Goal: Task Accomplishment & Management: Manage account settings

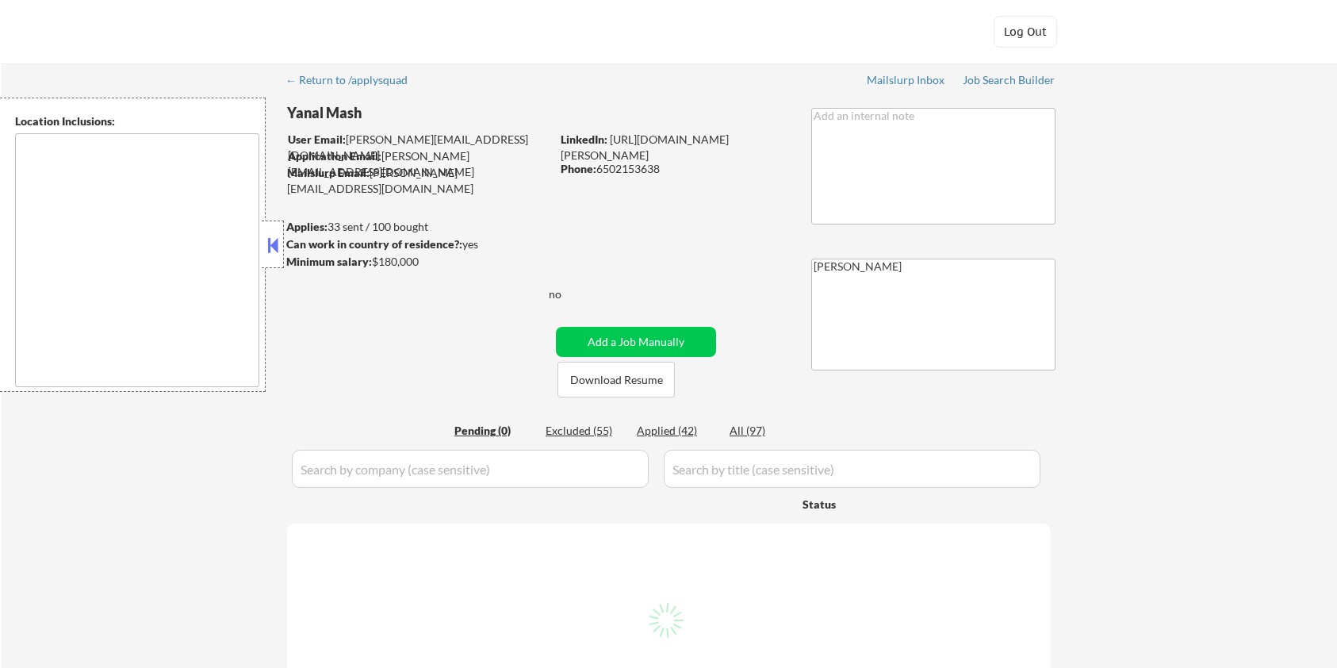
type textarea "San Francisco, CA Daly City, CA South San Francisco, CA Brisbane, CA Colma, CA …"
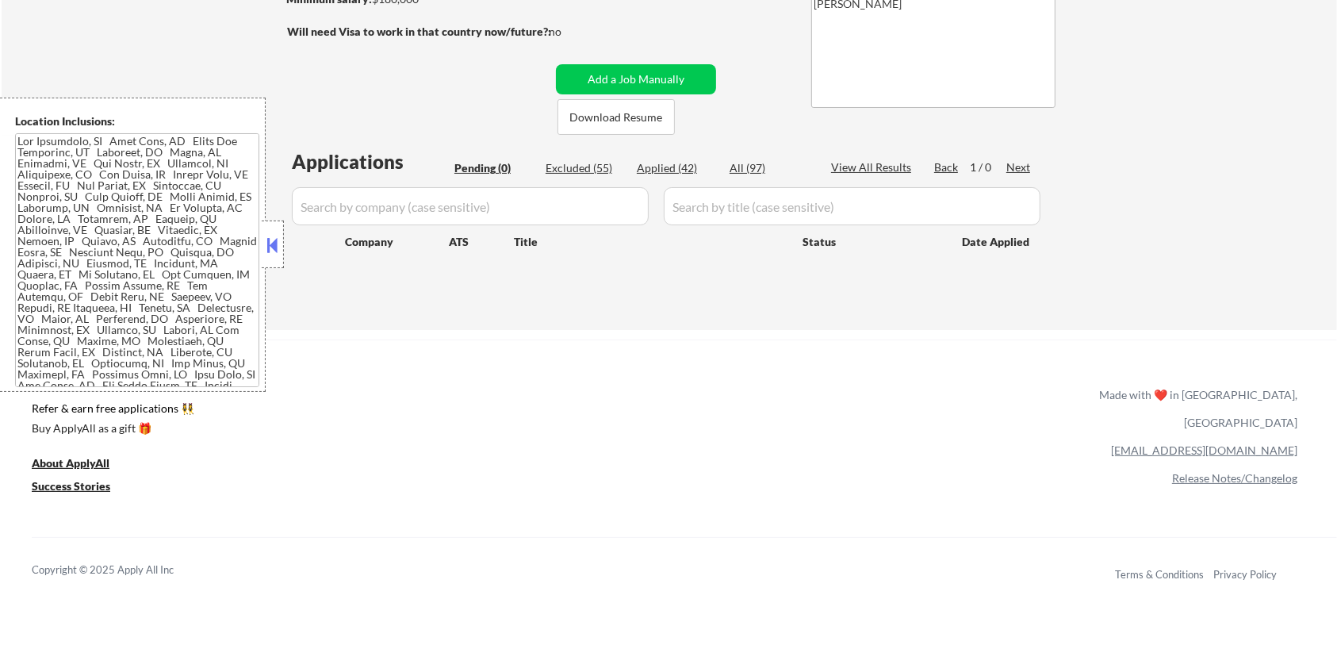
scroll to position [103, 0]
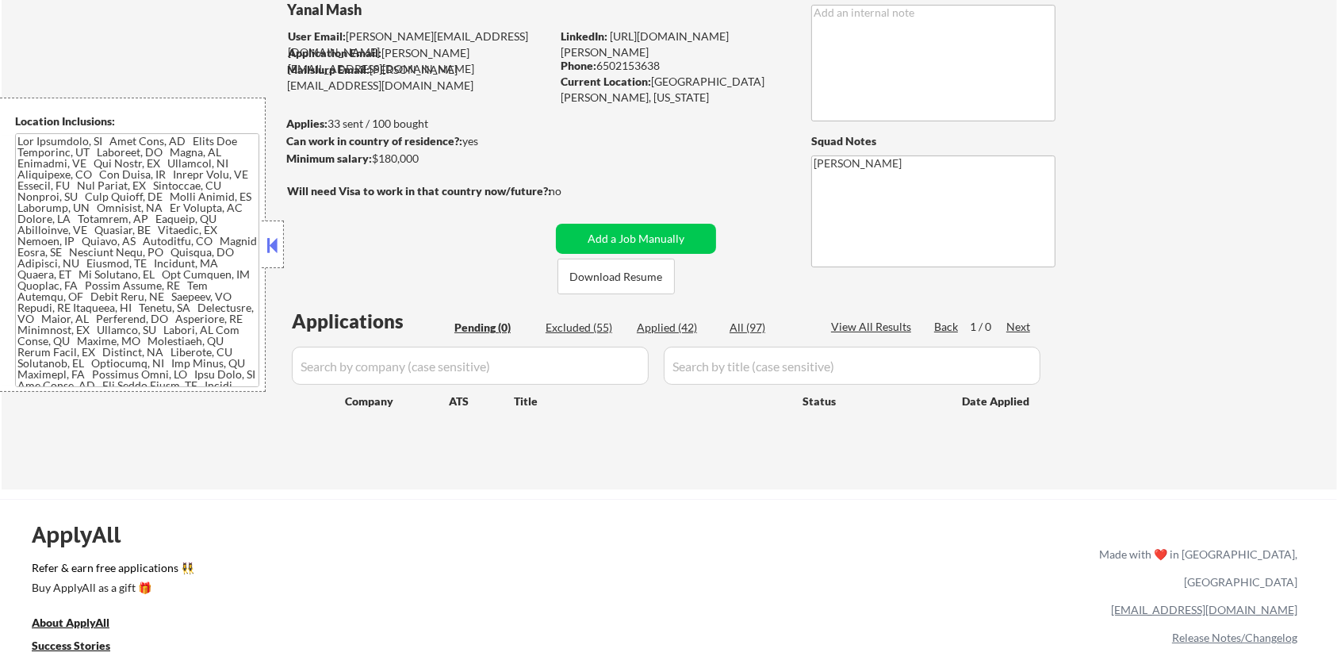
drag, startPoint x: 592, startPoint y: 330, endPoint x: 781, endPoint y: 412, distance: 205.9
click at [591, 330] on div "Excluded (55)" at bounding box center [584, 327] width 79 height 16
select select ""excluded__salary_""
select select ""excluded__expired_""
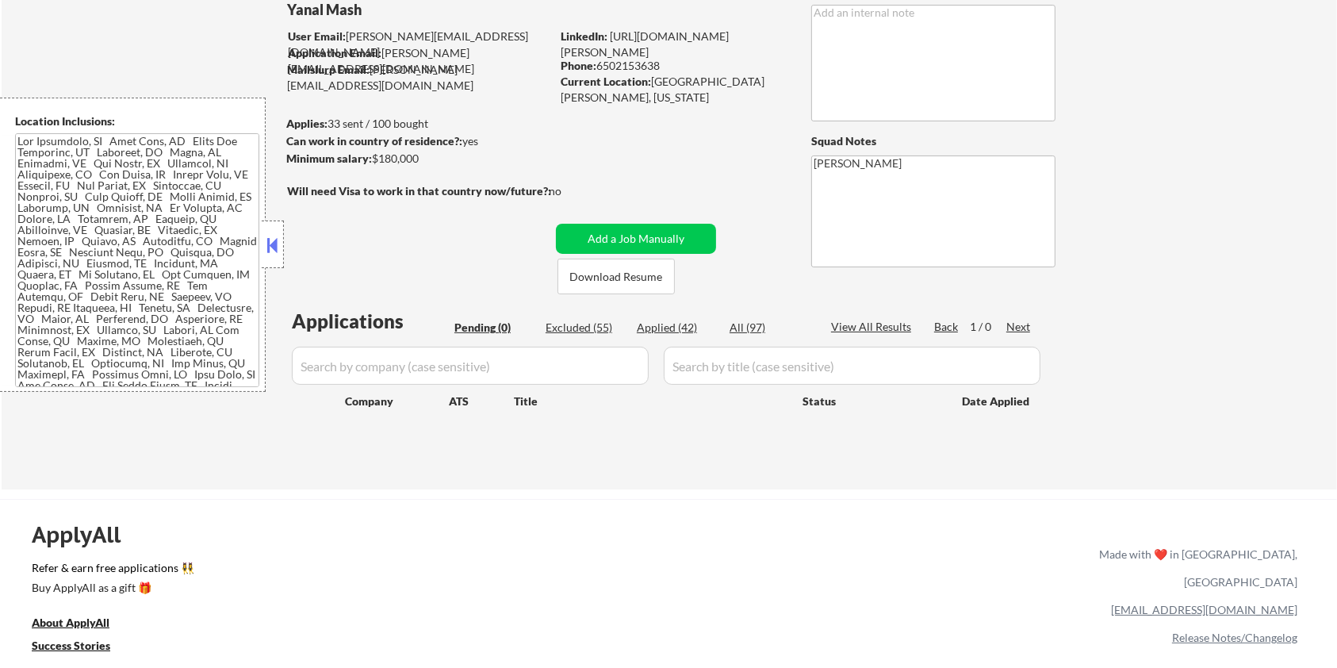
select select ""excluded__bad_match_""
select select ""excluded""
select select ""excluded__bad_match_""
select select ""excluded__expired_""
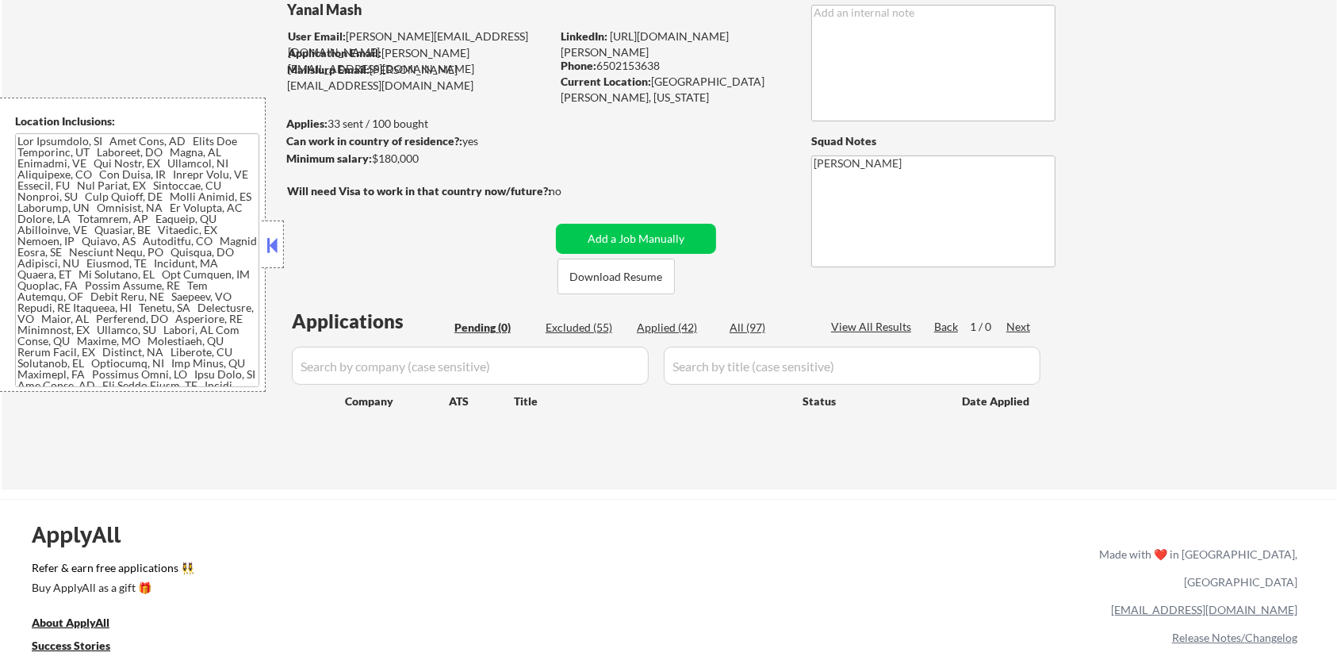
select select ""excluded__salary_""
select select ""excluded""
select select ""excluded__salary_""
select select ""excluded__expired_""
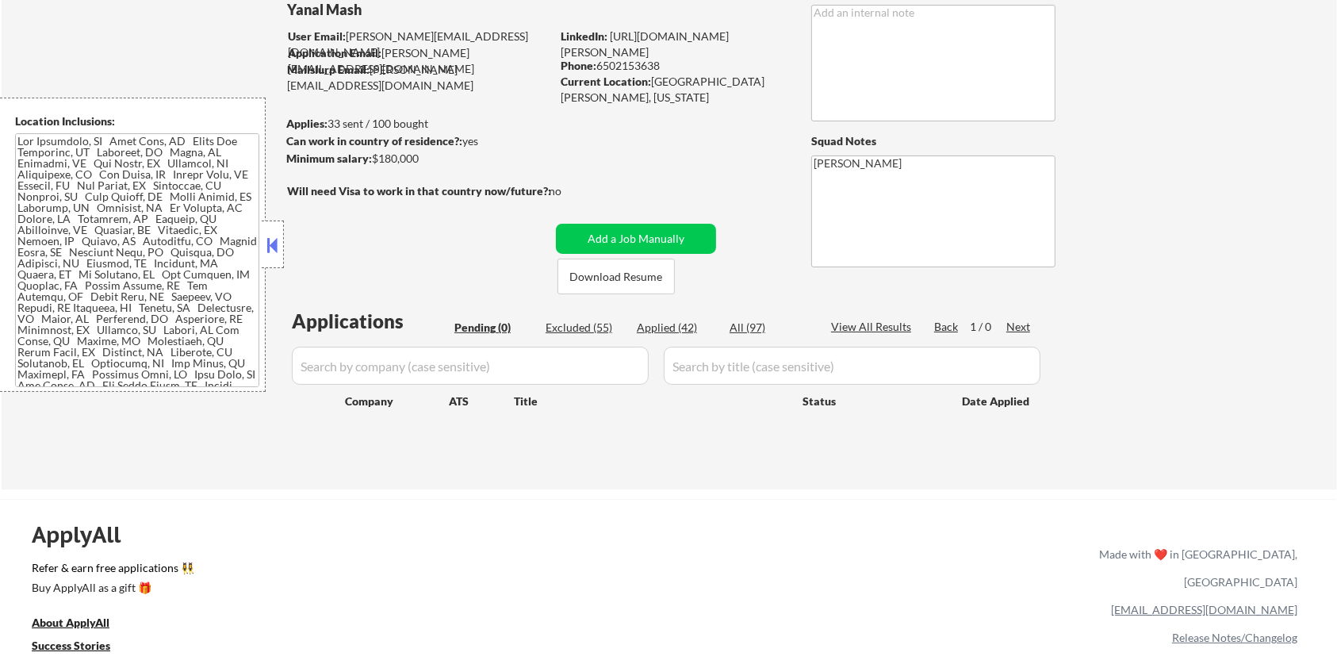
select select ""excluded__bad_match_""
select select ""excluded__expired_""
select select ""excluded__salary_""
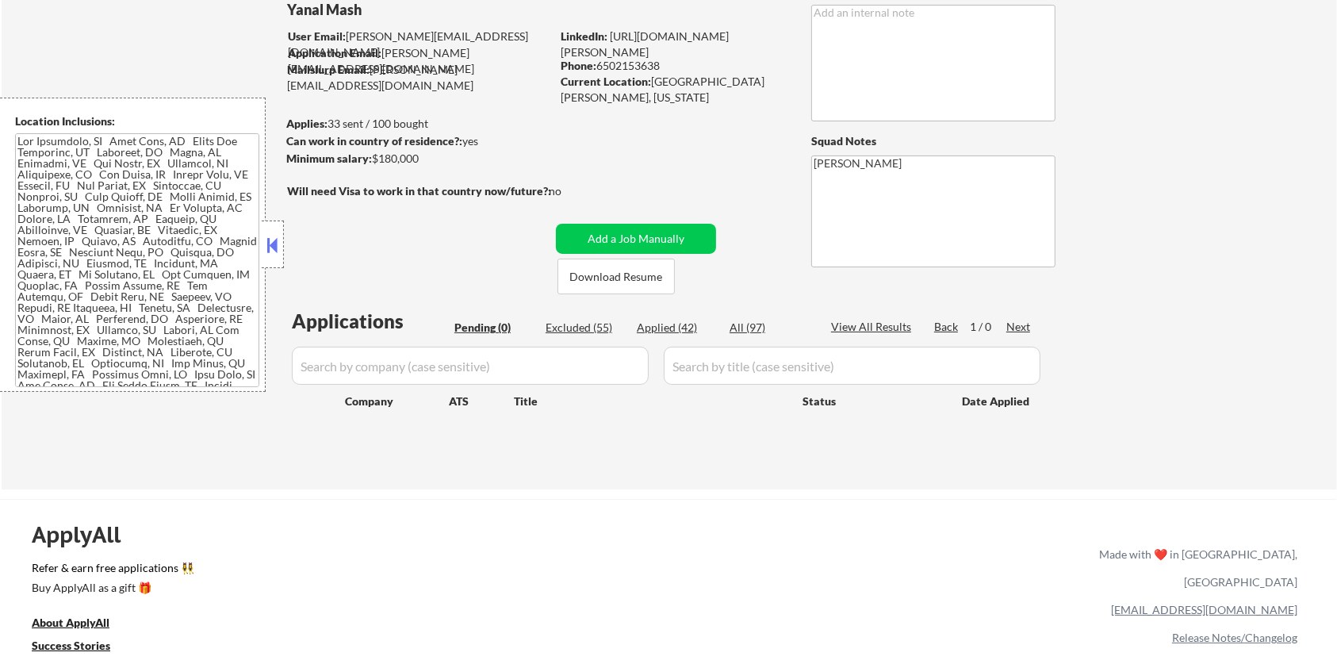
select select ""excluded__salary_""
select select ""excluded""
select select ""excluded__expired_""
select select ""excluded__location_""
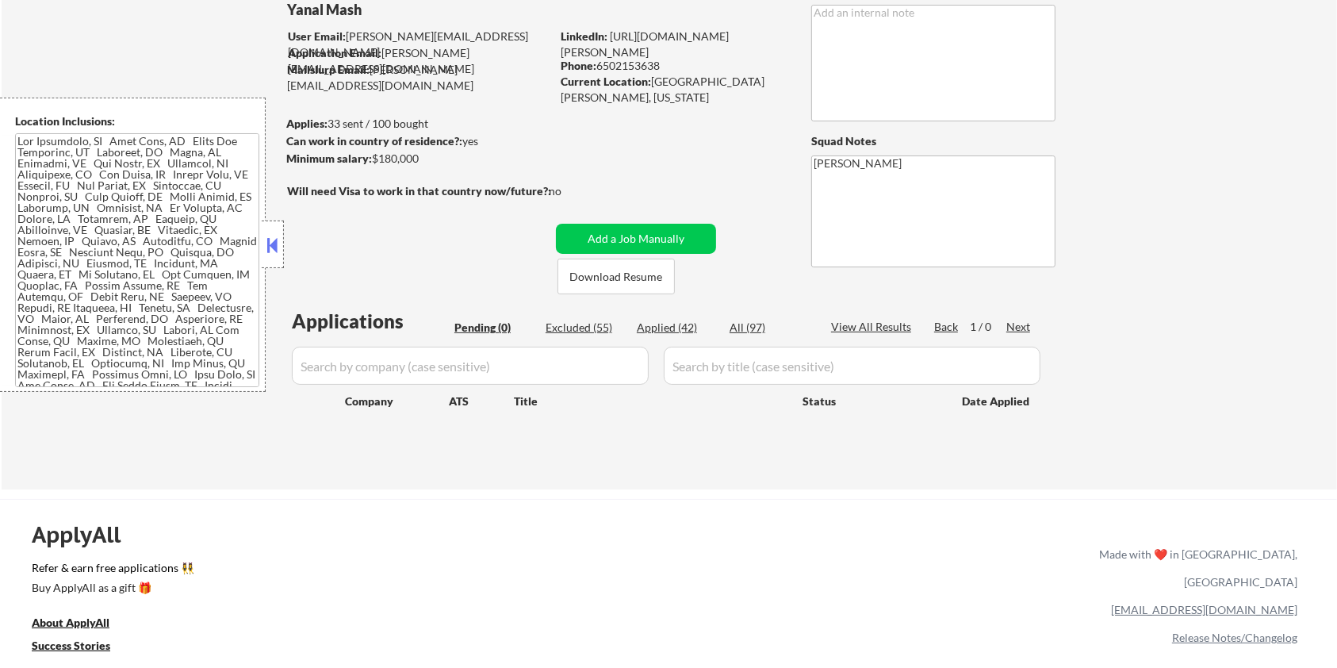
select select ""excluded__salary_""
select select ""excluded__expired_""
select select ""excluded__location_""
select select ""excluded""
select select ""excluded__salary_""
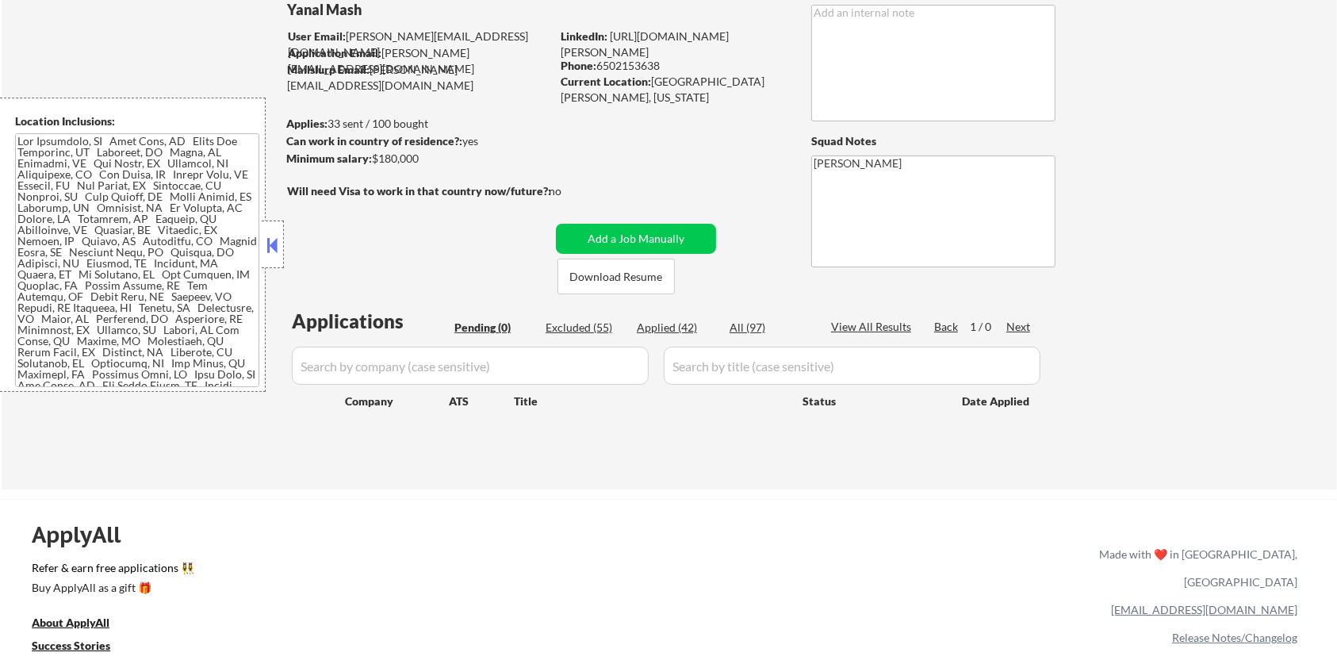
select select ""excluded__expired_""
select select ""excluded__location_""
select select ""excluded__expired_""
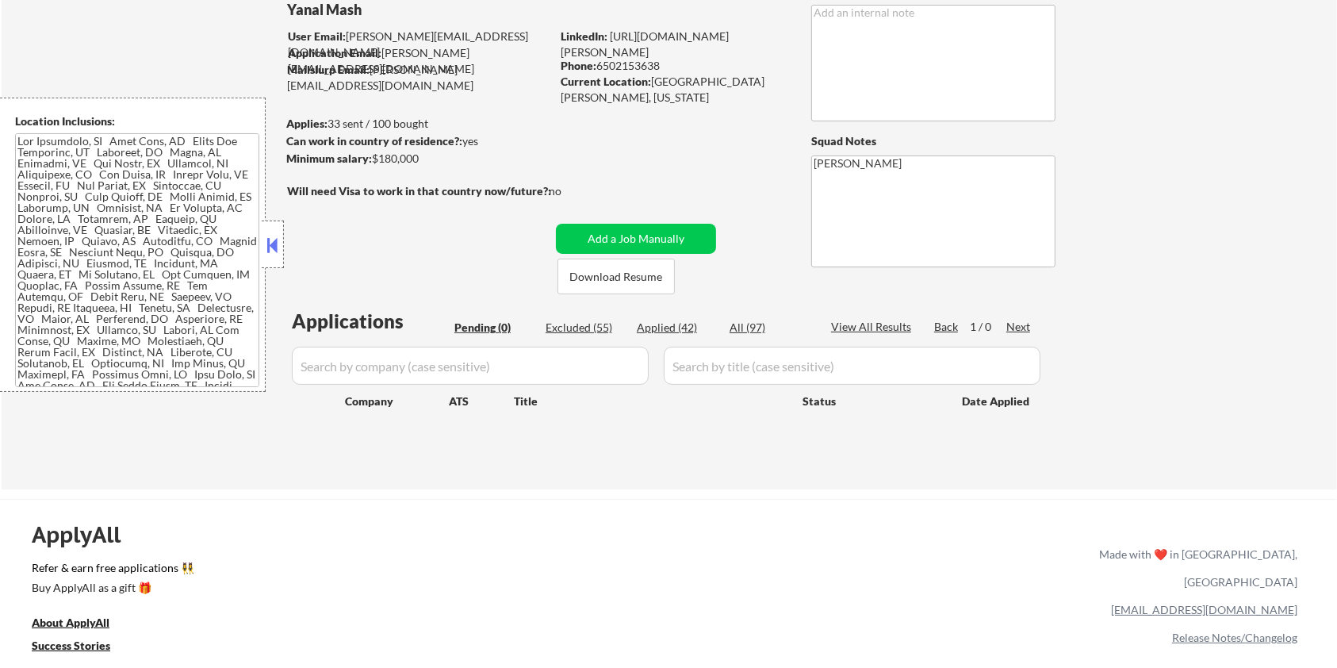
select select ""excluded__expired_""
select select ""excluded__bad_match_""
select select ""excluded__expired_""
select select ""excluded__bad_match_""
select select ""excluded""
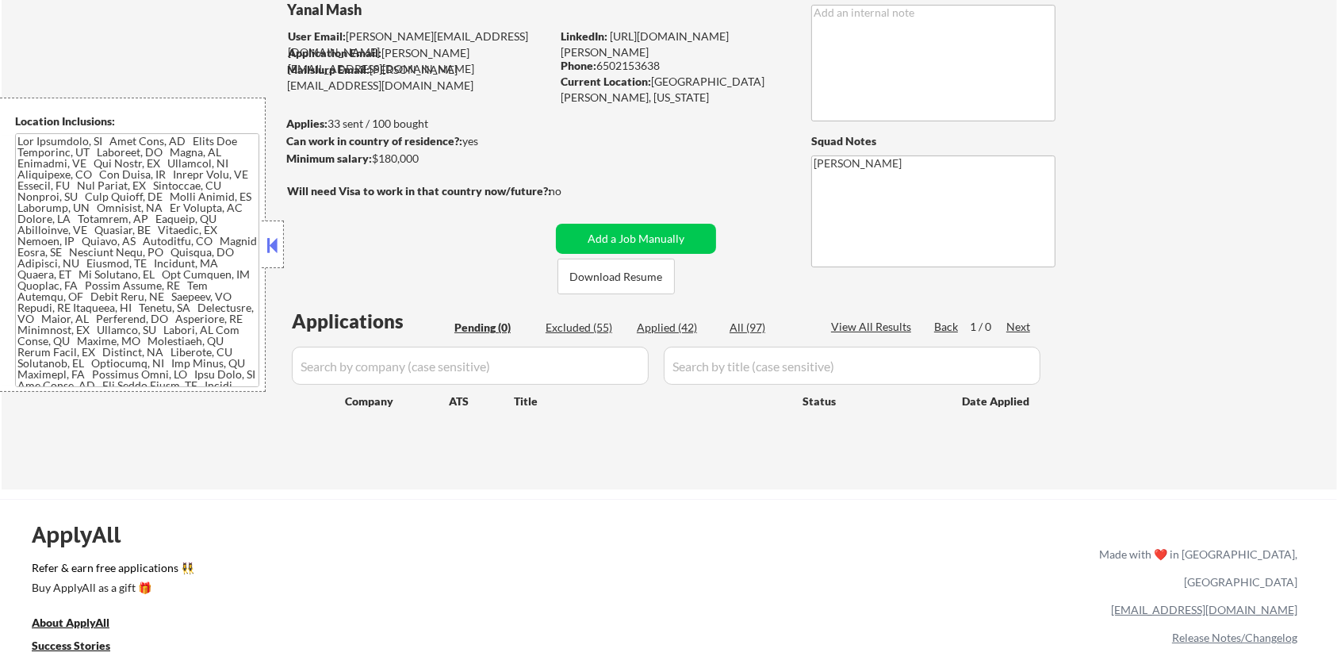
select select ""excluded""
select select ""excluded__bad_match_""
select select ""excluded__expired_""
select select ""excluded__bad_match_""
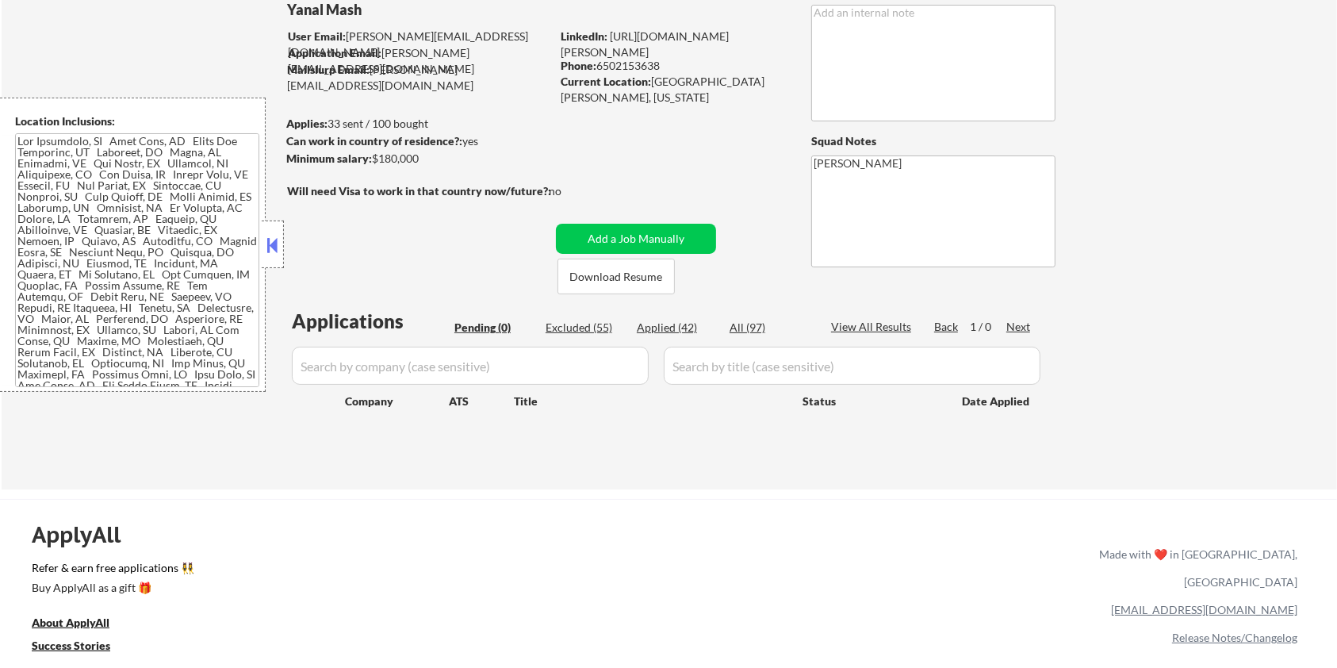
select select ""excluded__bad_match_""
select select ""excluded__expired_""
select select ""excluded__bad_match_""
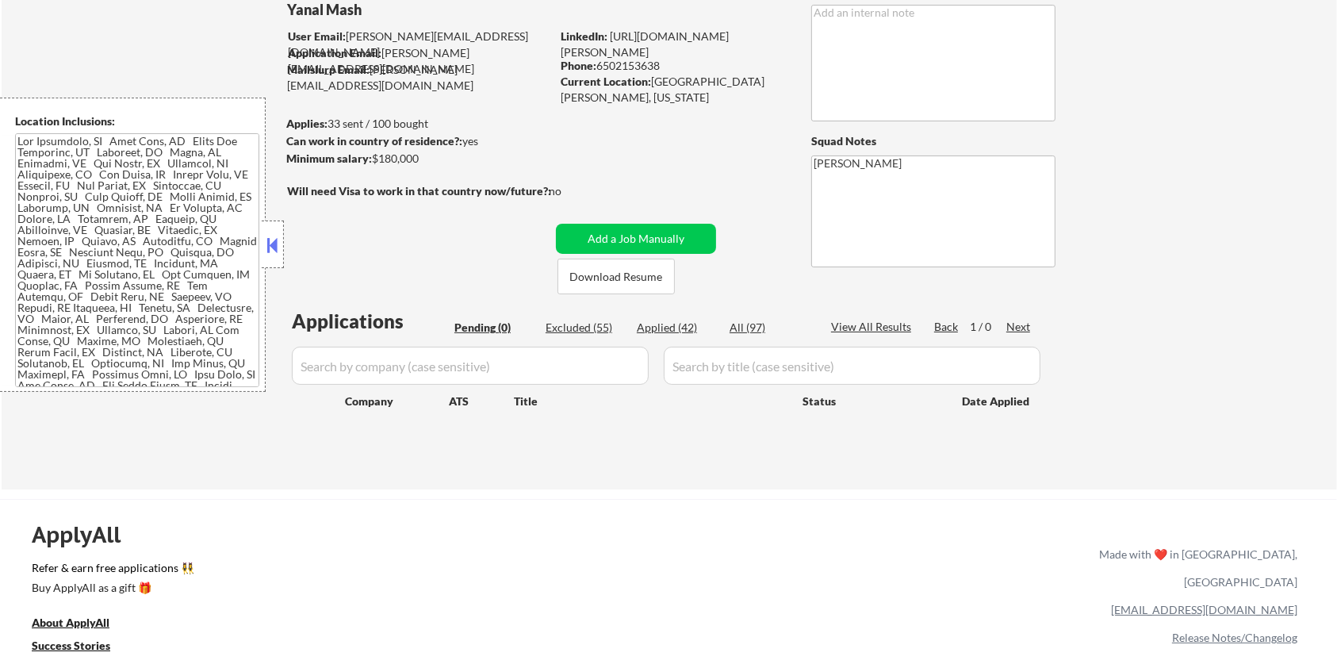
select select ""excluded__bad_match_""
select select ""excluded__location_""
select select ""excluded__expired_""
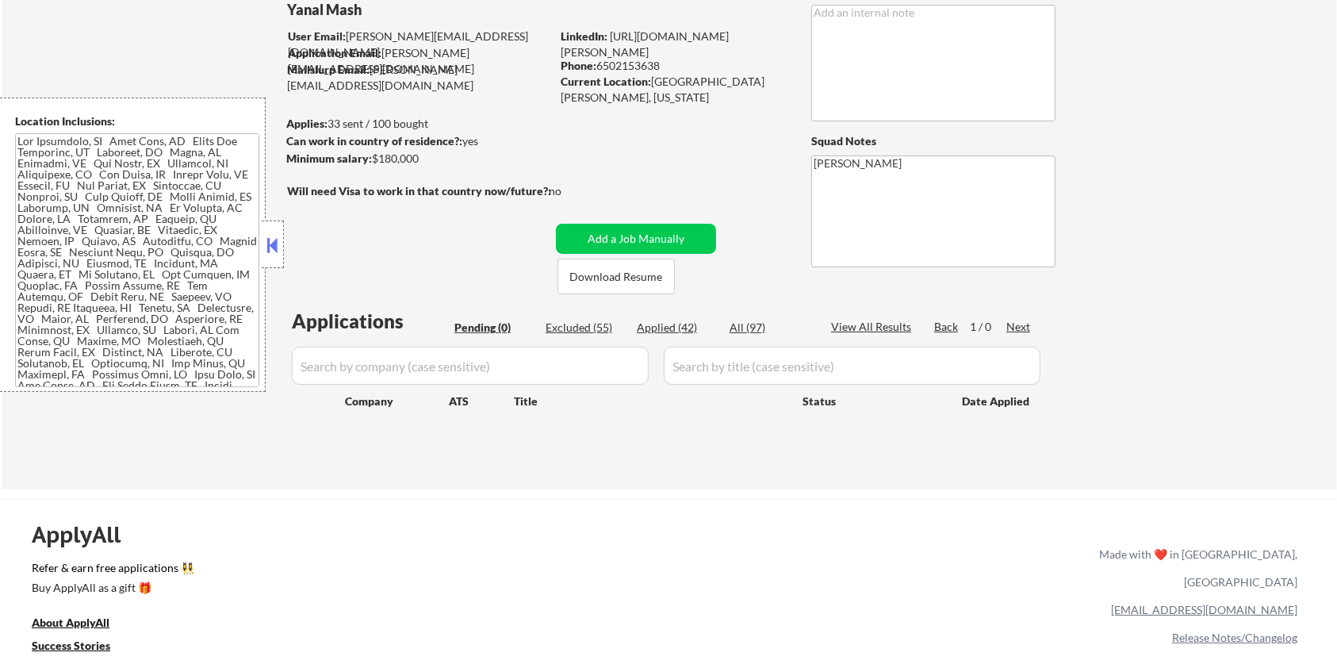
select select ""excluded__bad_match_""
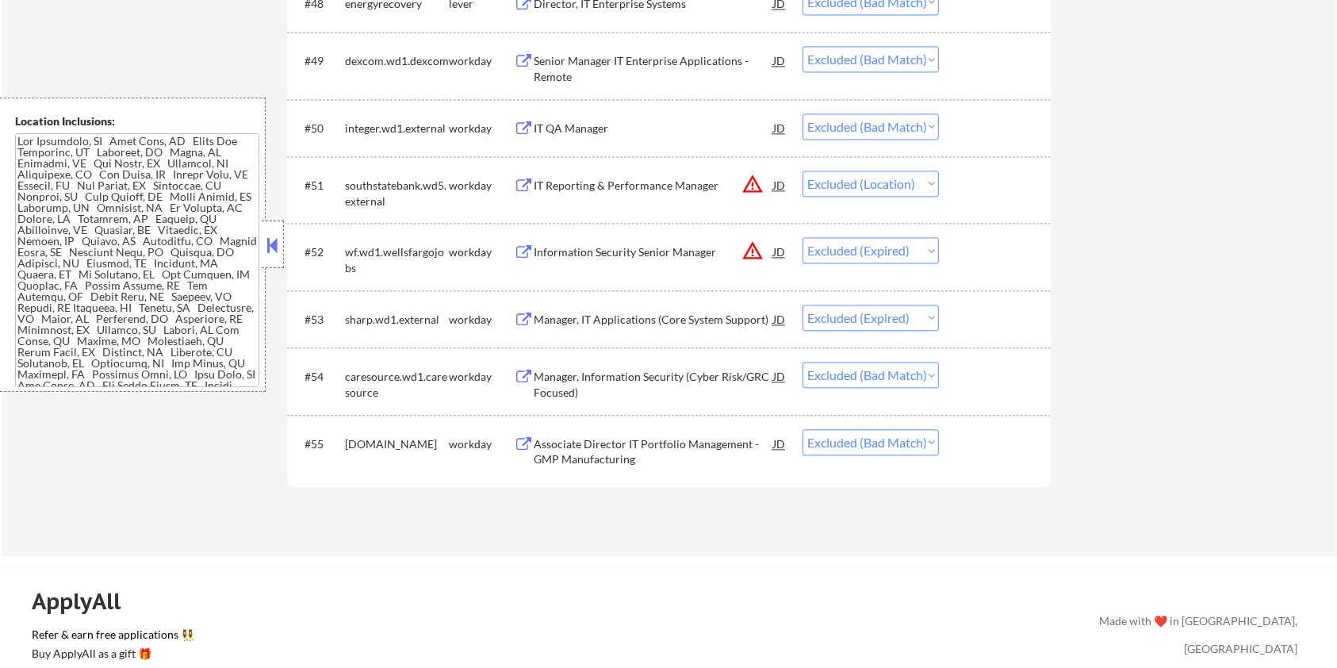
scroll to position [3486, 0]
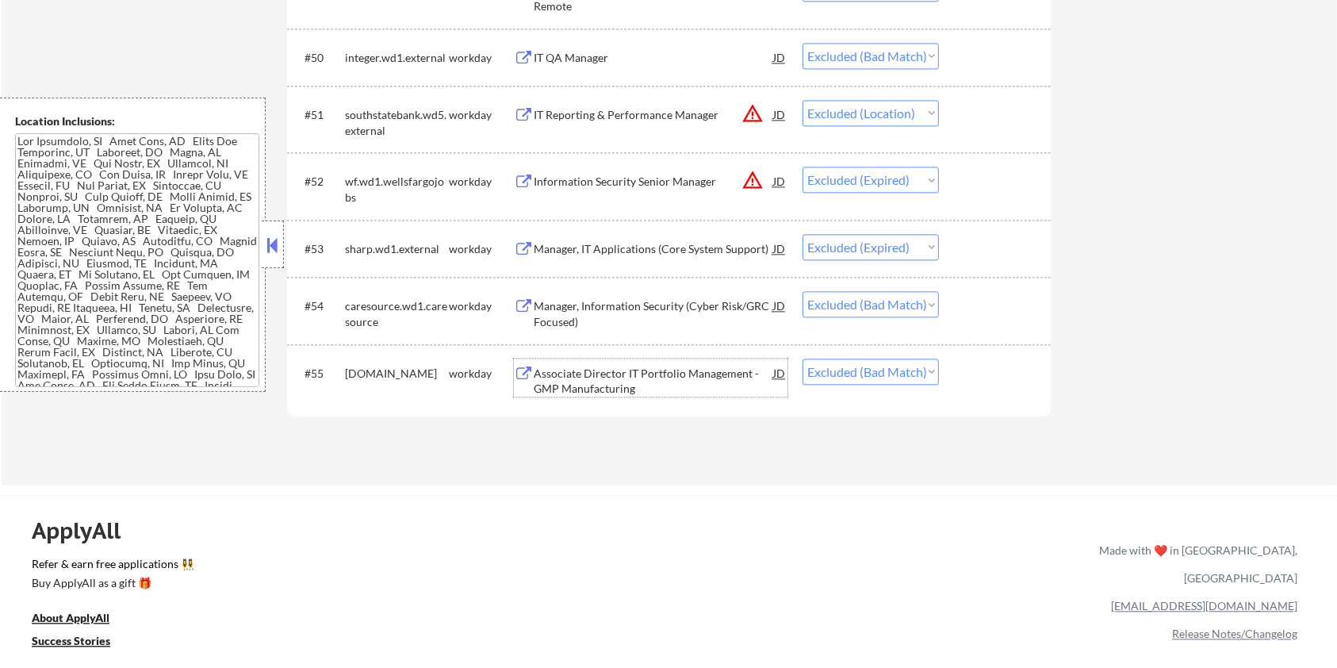
click at [563, 373] on div "Associate Director IT Portfolio Management - GMP Manufacturing" at bounding box center [653, 380] width 239 height 31
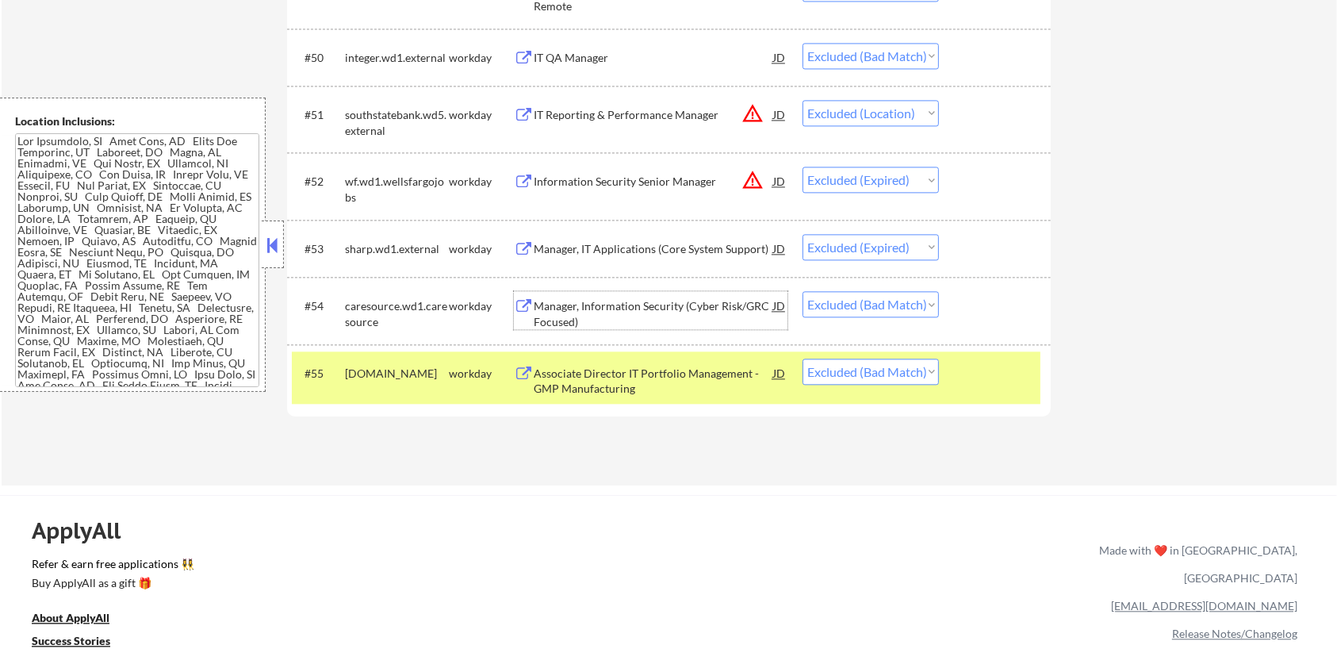
click at [553, 307] on div "Manager, Information Security (Cyber Risk/GRC Focused)" at bounding box center [653, 313] width 239 height 31
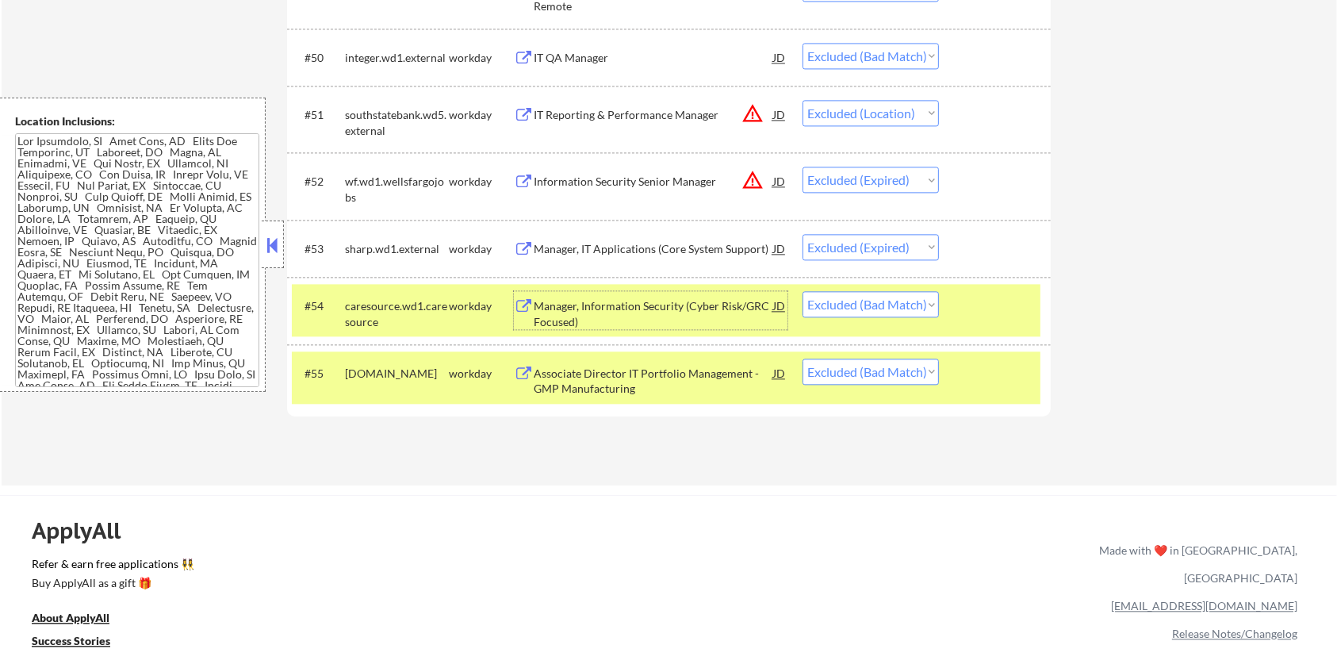
click at [901, 308] on select "Choose an option... Pending Applied Excluded (Questions) Excluded (Expired) Exc…" at bounding box center [870, 304] width 136 height 26
select select ""excluded__salary_""
click at [802, 291] on select "Choose an option... Pending Applied Excluded (Questions) Excluded (Expired) Exc…" at bounding box center [870, 304] width 136 height 26
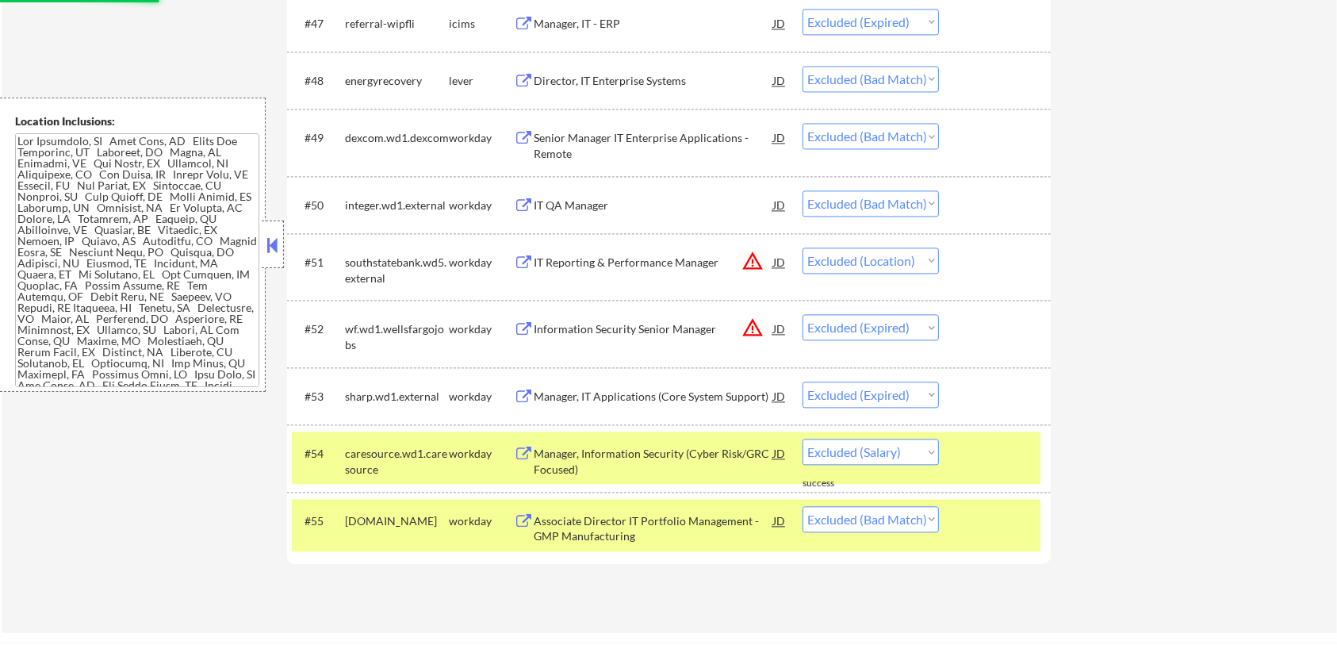
scroll to position [3274, 0]
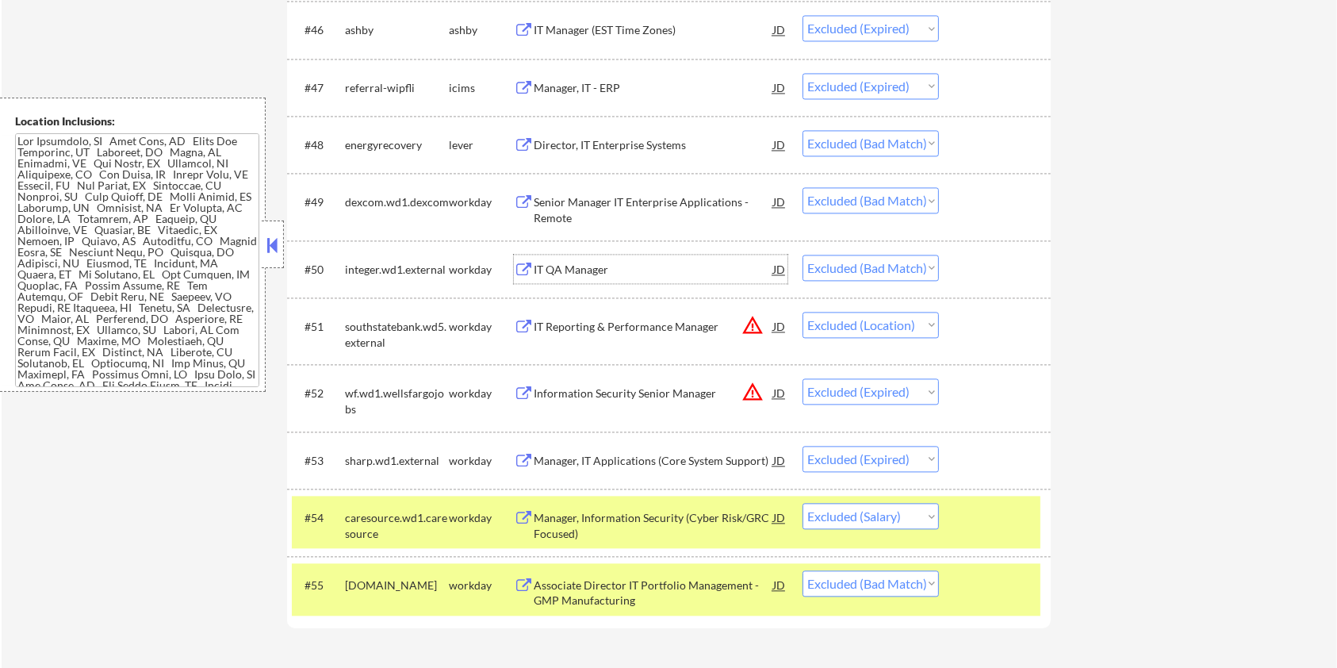
click at [556, 268] on div "IT QA Manager" at bounding box center [653, 270] width 239 height 16
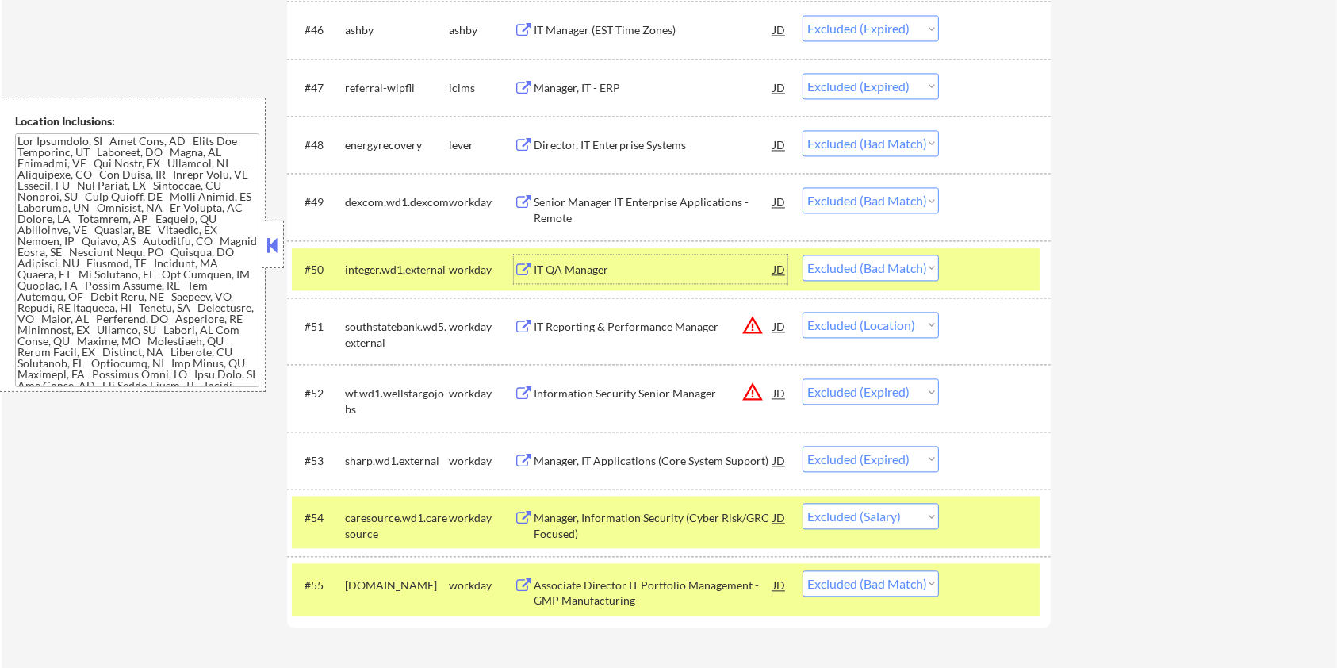
click at [666, 203] on div "Senior Manager IT Enterprise Applications - Remote" at bounding box center [653, 209] width 239 height 31
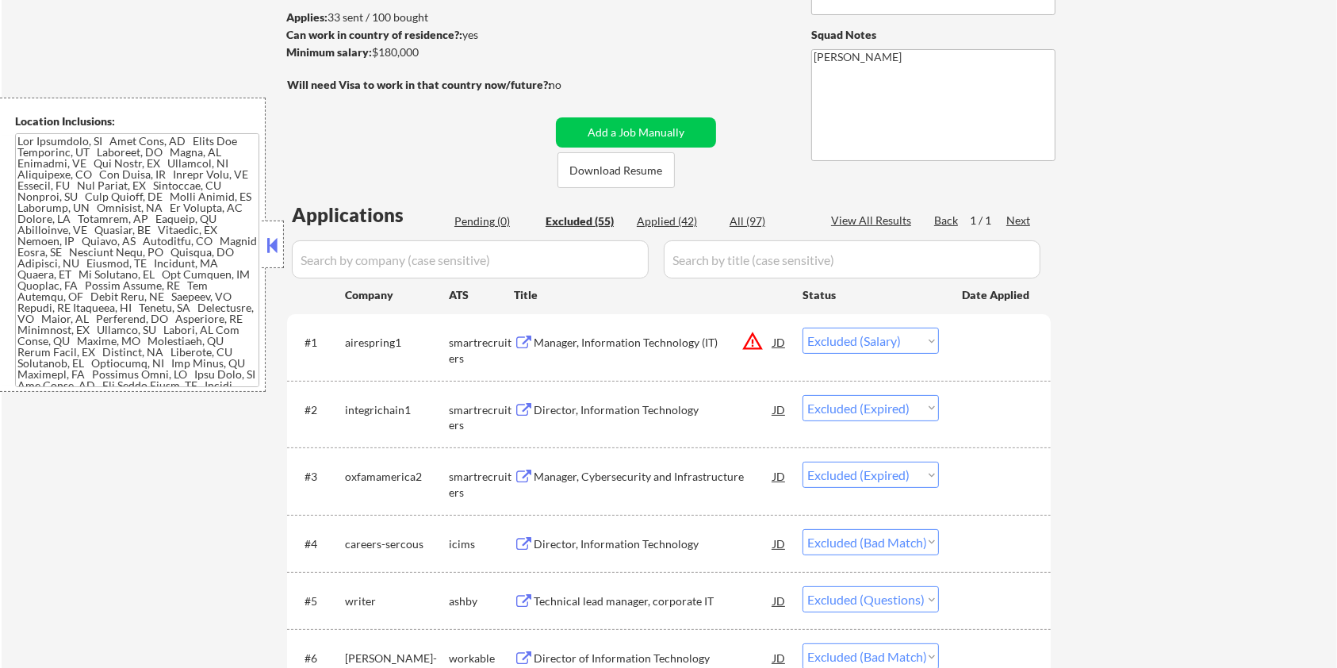
scroll to position [0, 0]
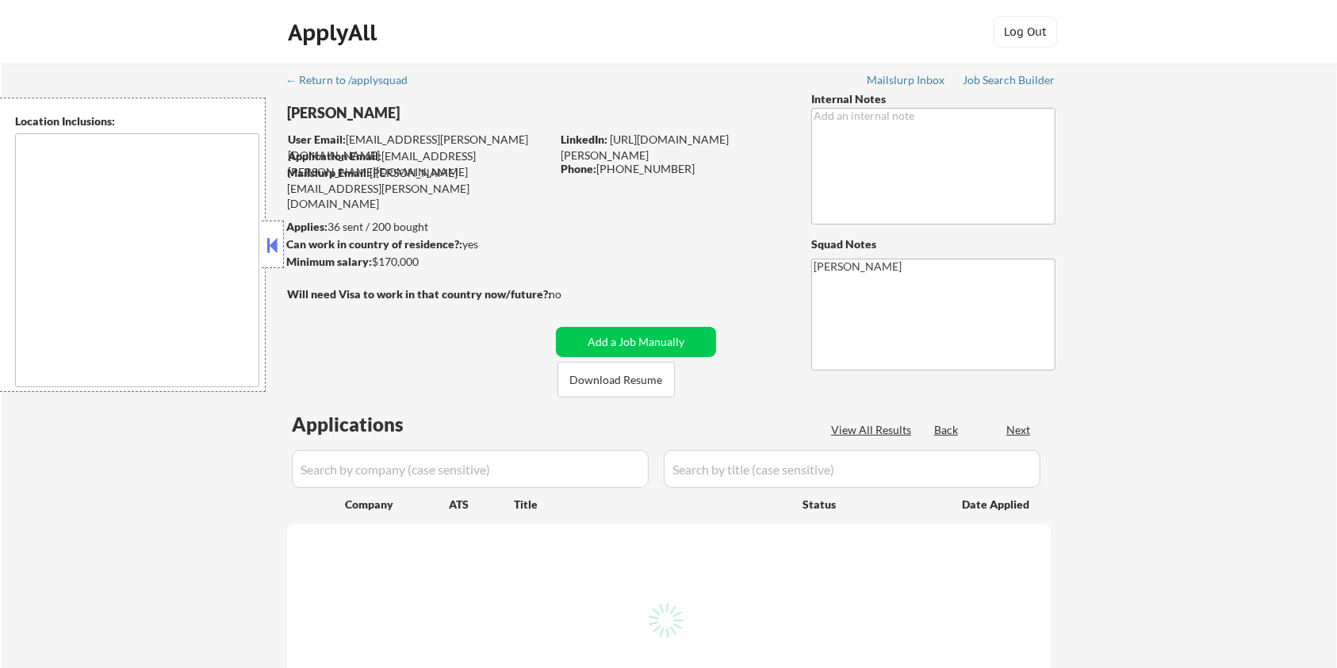
type textarea "[GEOGRAPHIC_DATA], [GEOGRAPHIC_DATA], [GEOGRAPHIC_DATA] [GEOGRAPHIC_DATA], [GEO…"
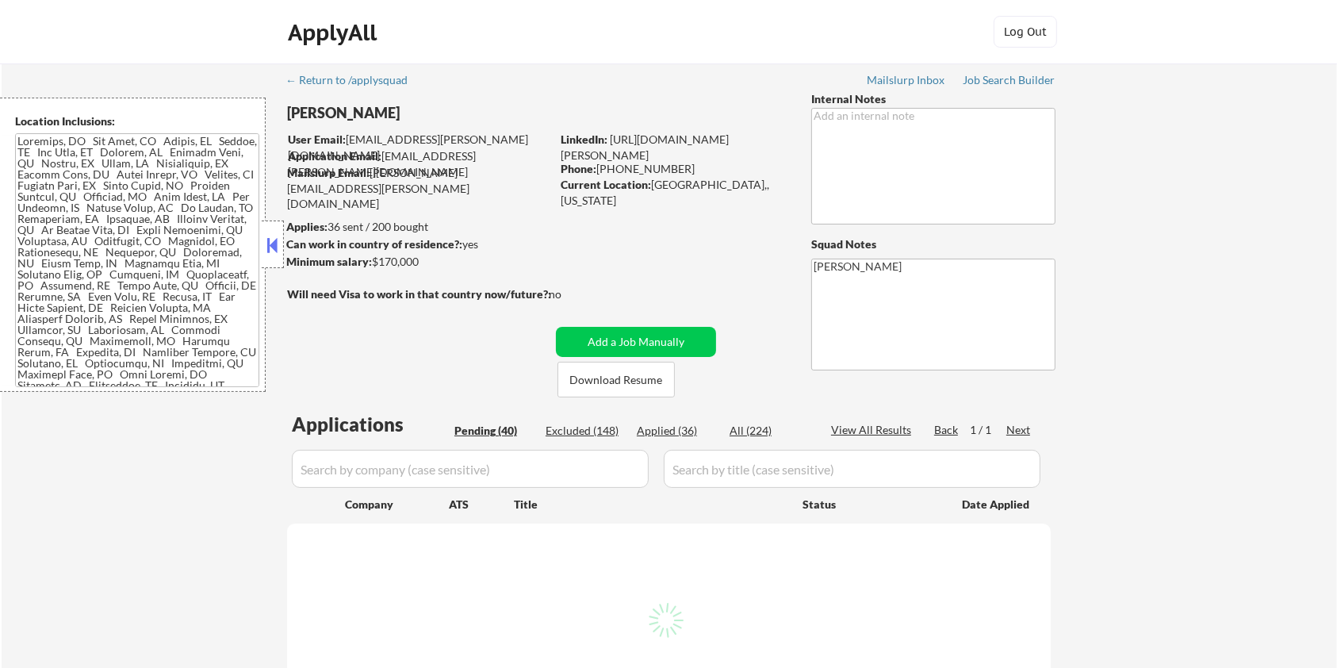
select select ""pending""
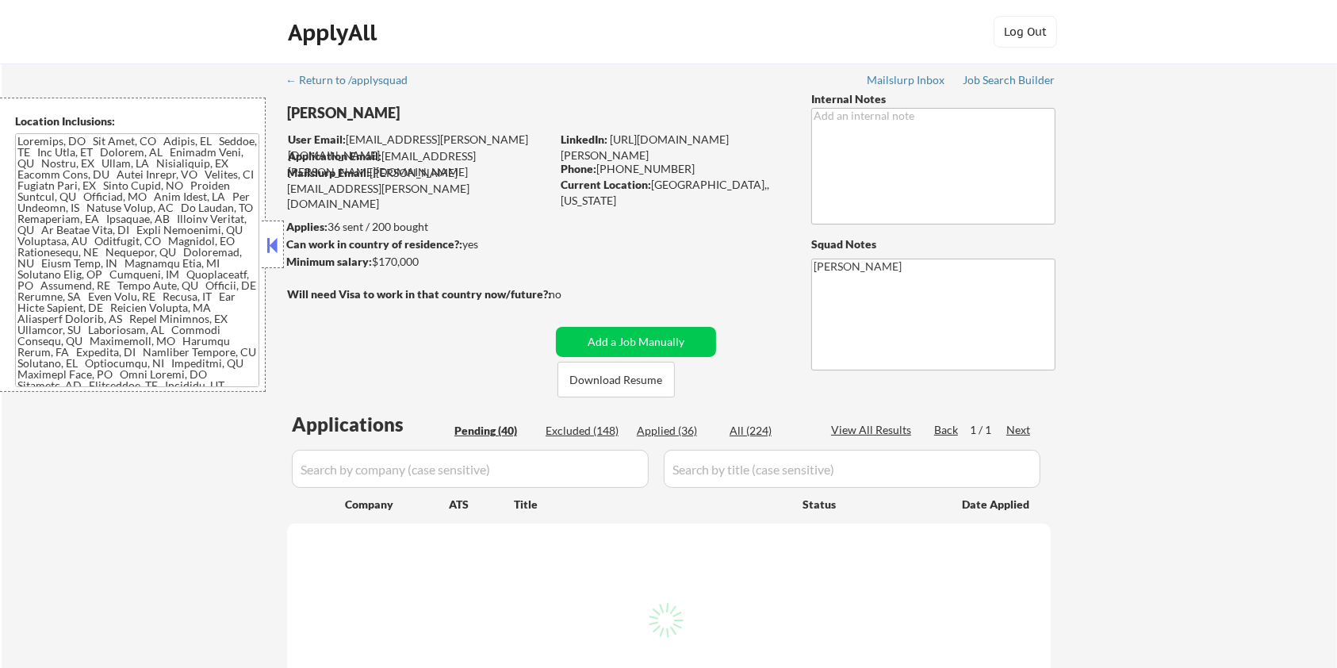
select select ""pending""
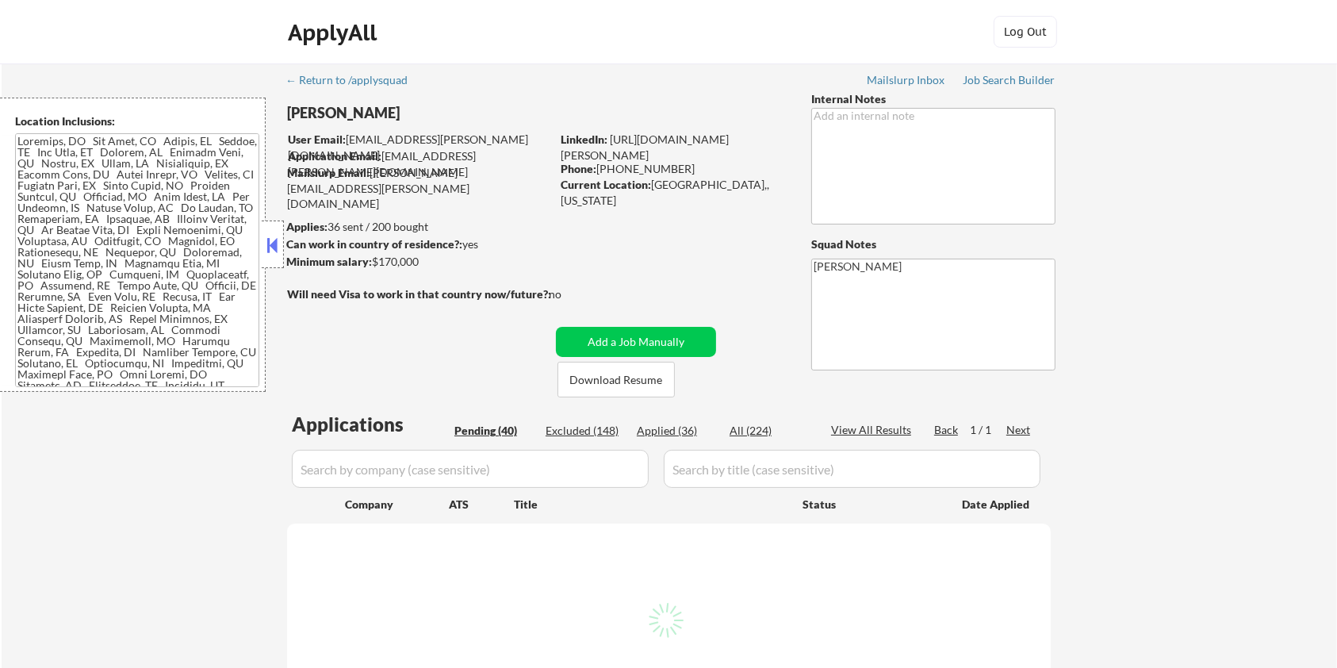
select select ""pending""
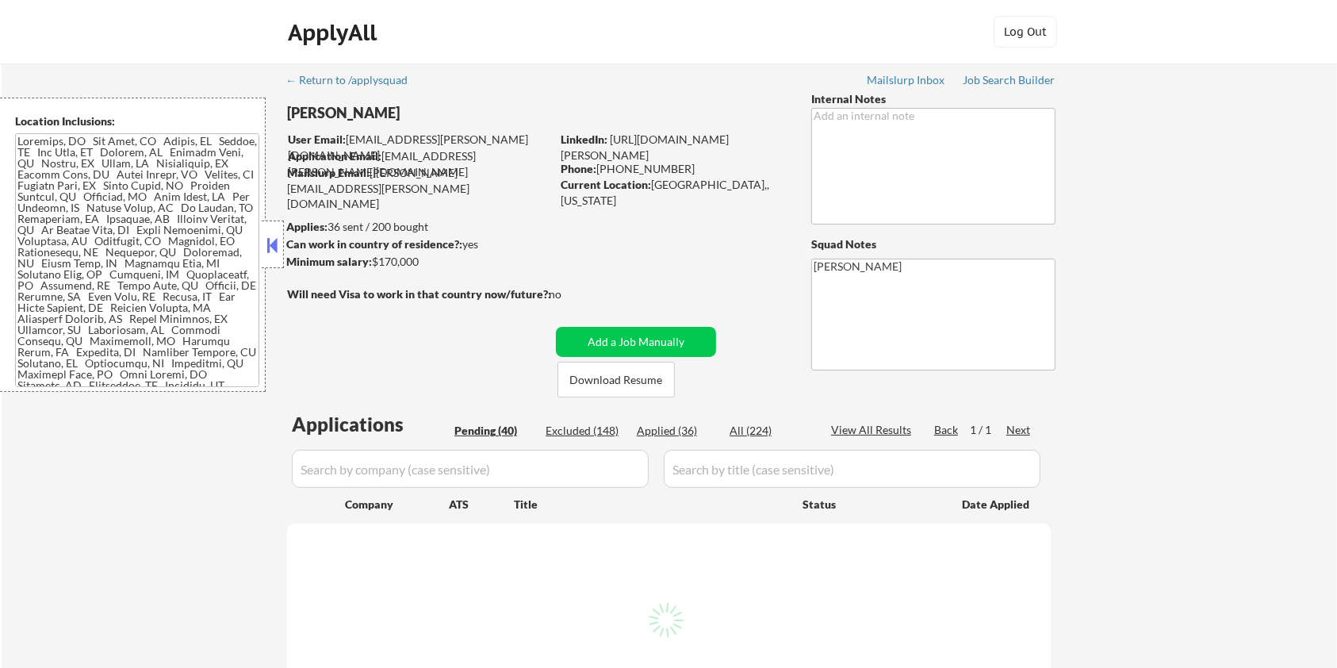
select select ""pending""
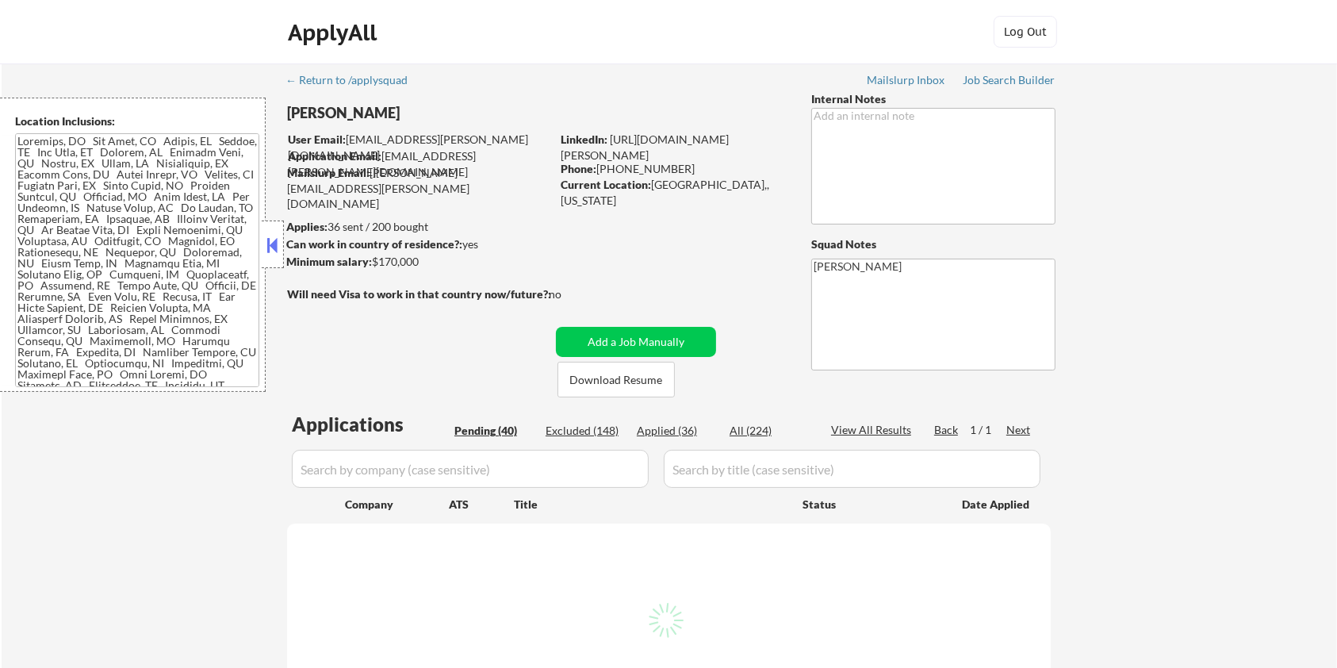
select select ""pending""
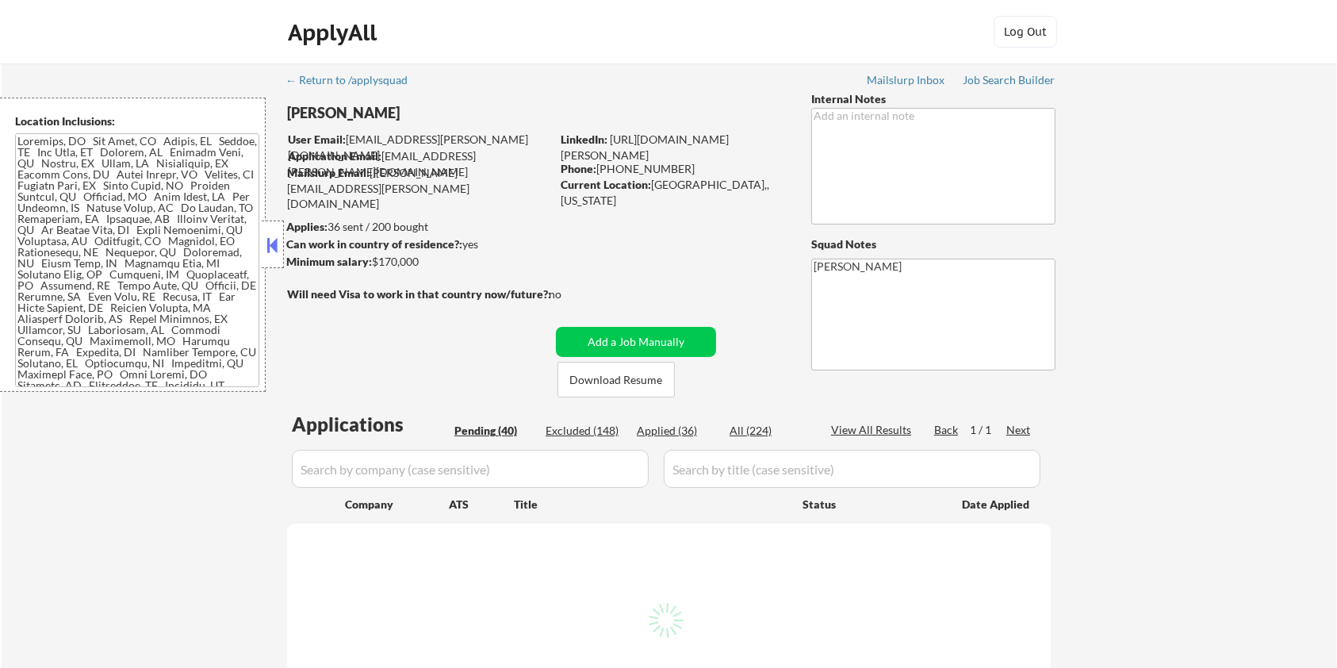
select select ""pending""
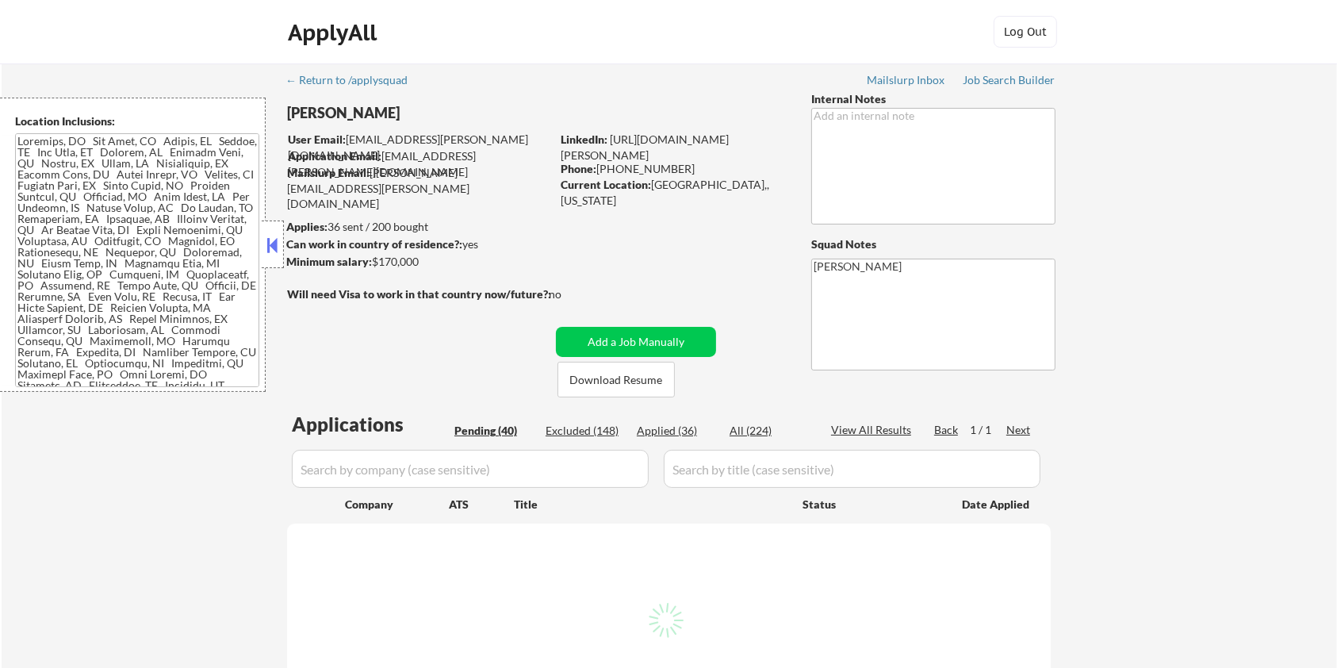
select select ""pending""
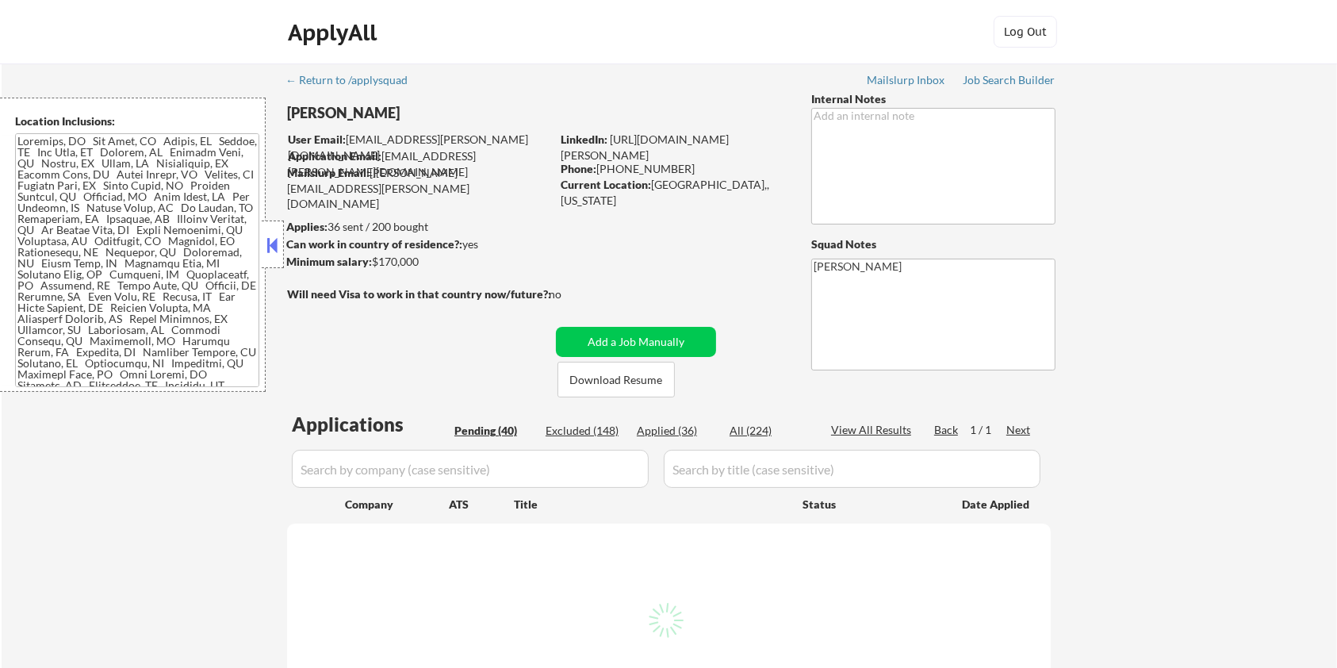
select select ""pending""
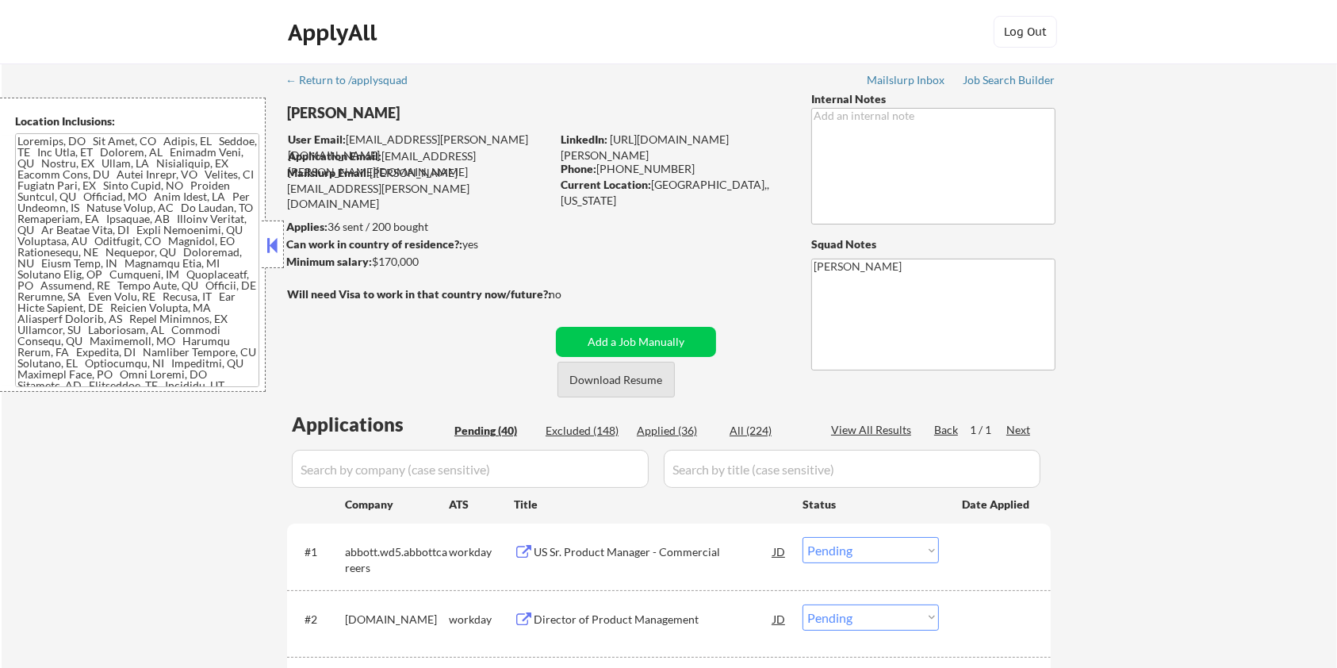
click at [639, 383] on button "Download Resume" at bounding box center [615, 380] width 117 height 36
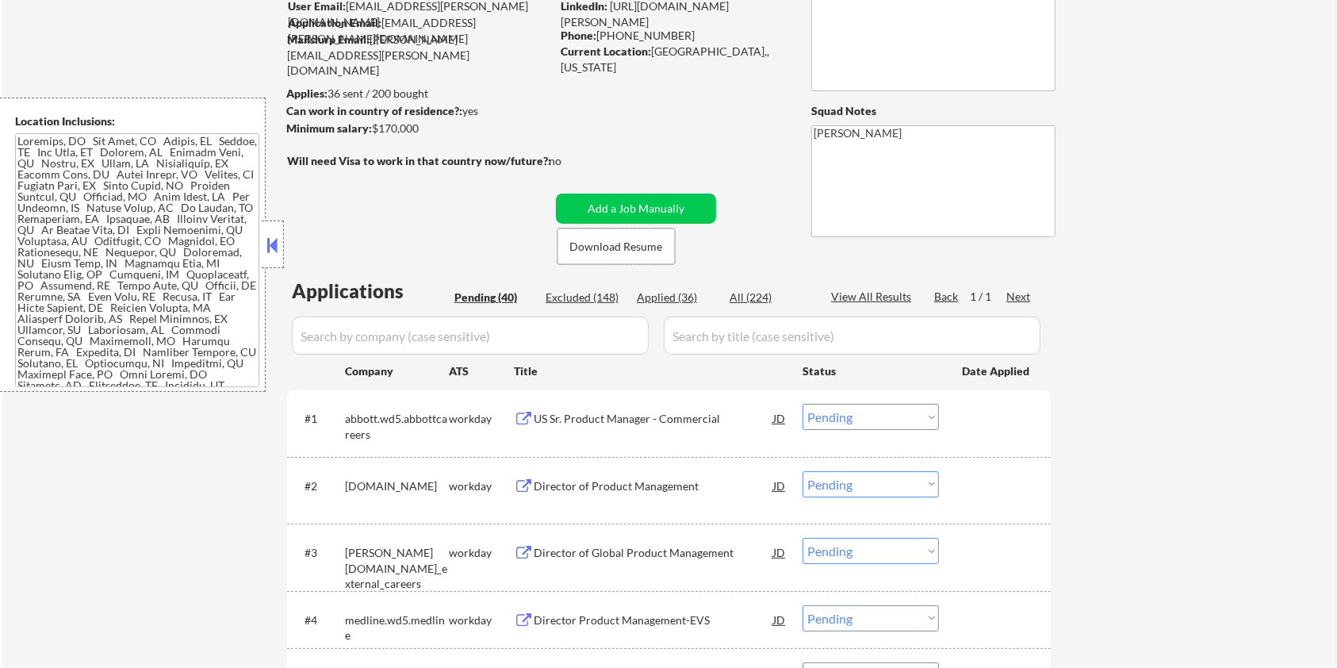
scroll to position [105, 0]
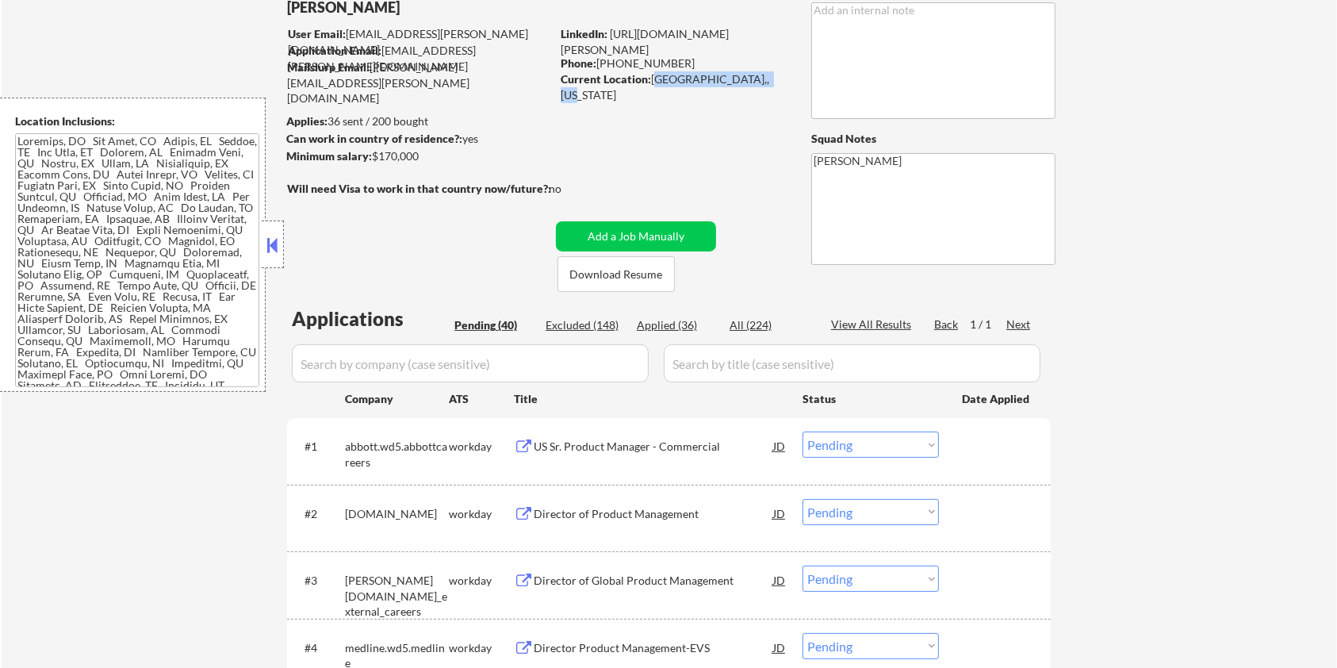
drag, startPoint x: 652, startPoint y: 75, endPoint x: 742, endPoint y: 74, distance: 90.4
click at [742, 74] on div "Current Location: Bull Valley,, Illinois" at bounding box center [672, 86] width 224 height 31
copy div "[GEOGRAPHIC_DATA],, [US_STATE]"
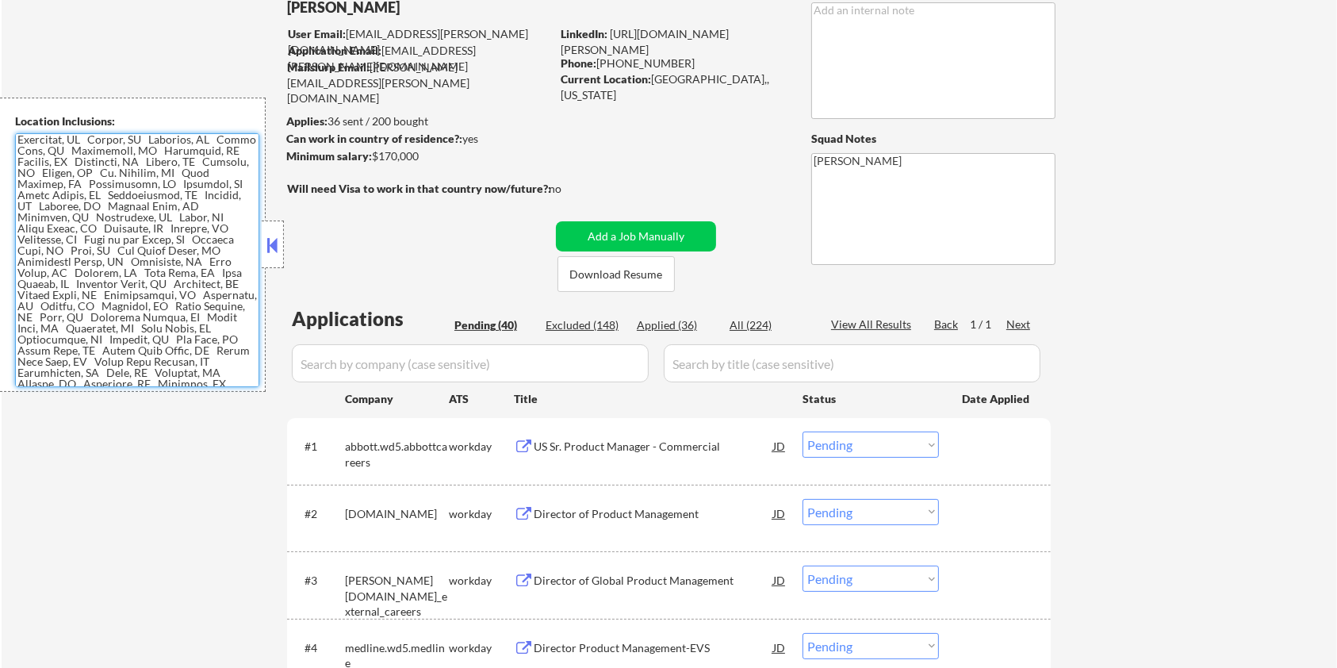
scroll to position [438, 0]
drag, startPoint x: 17, startPoint y: 138, endPoint x: 208, endPoint y: 389, distance: 315.2
click at [208, 389] on div "Location Inclusions:" at bounding box center [133, 245] width 266 height 294
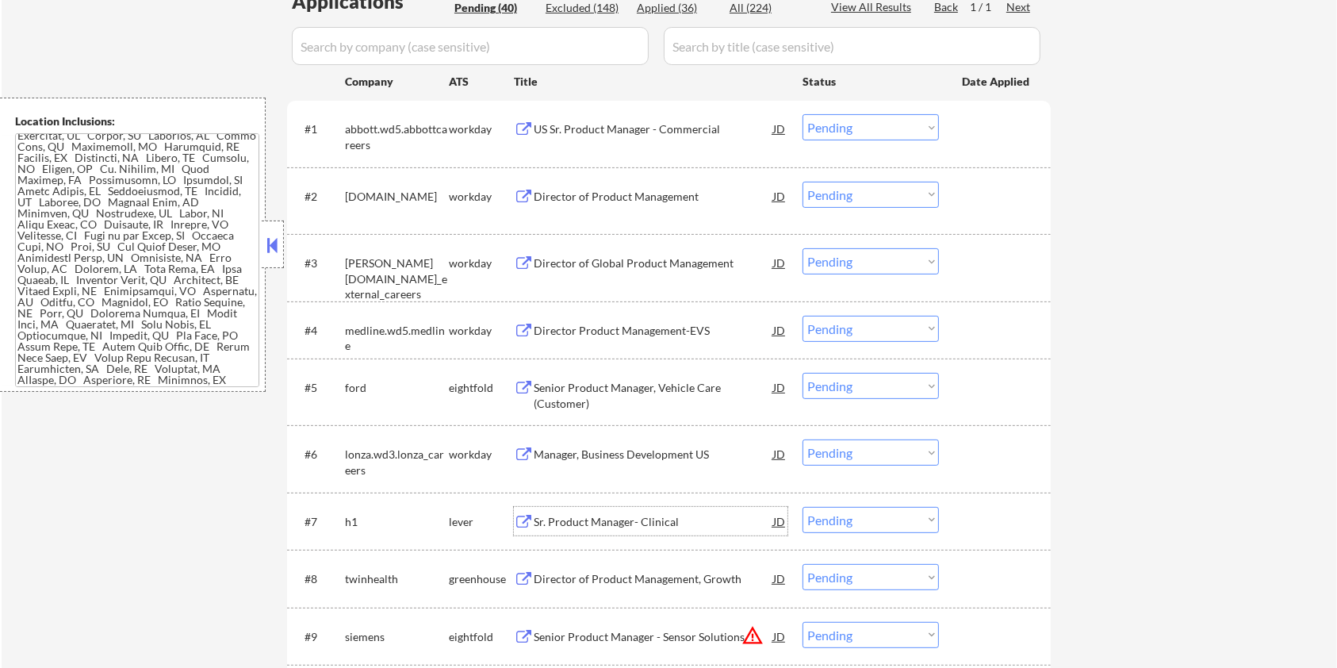
click at [633, 517] on div "Sr. Product Manager- Clinical" at bounding box center [653, 522] width 239 height 16
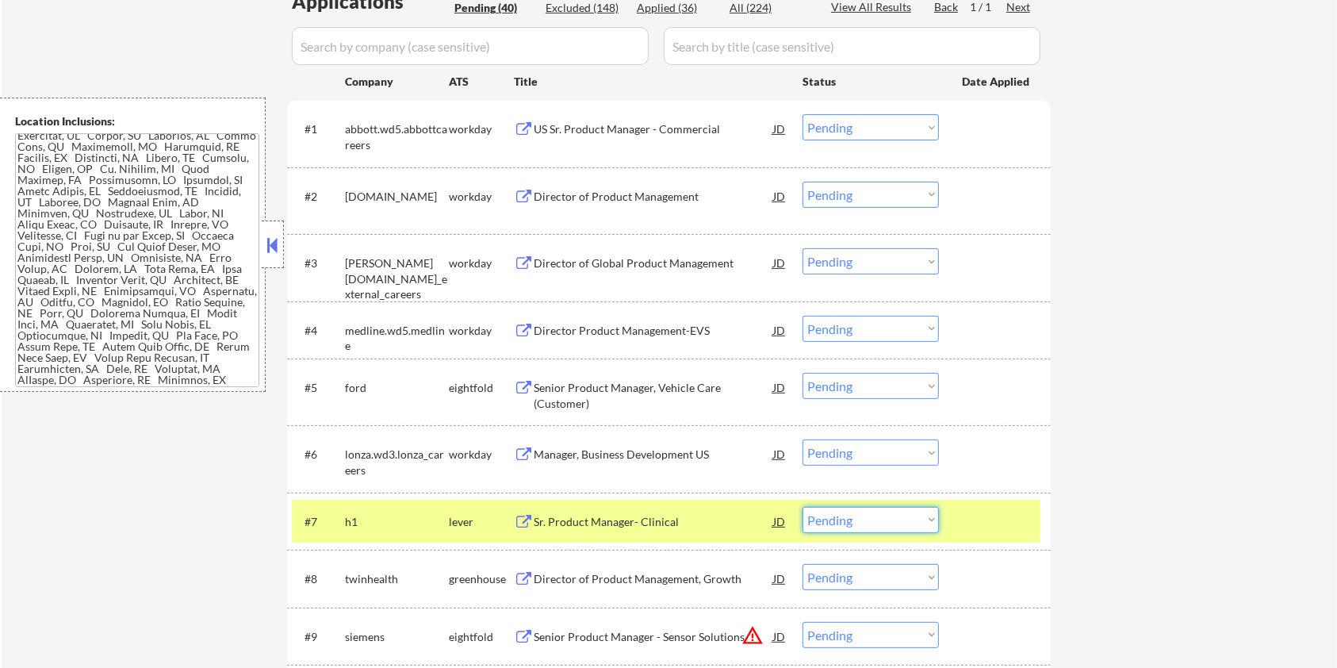
click at [850, 522] on select "Choose an option... Pending Applied Excluded (Questions) Excluded (Expired) Exc…" at bounding box center [870, 520] width 136 height 26
click at [802, 507] on select "Choose an option... Pending Applied Excluded (Questions) Excluded (Expired) Exc…" at bounding box center [870, 520] width 136 height 26
select select ""pending""
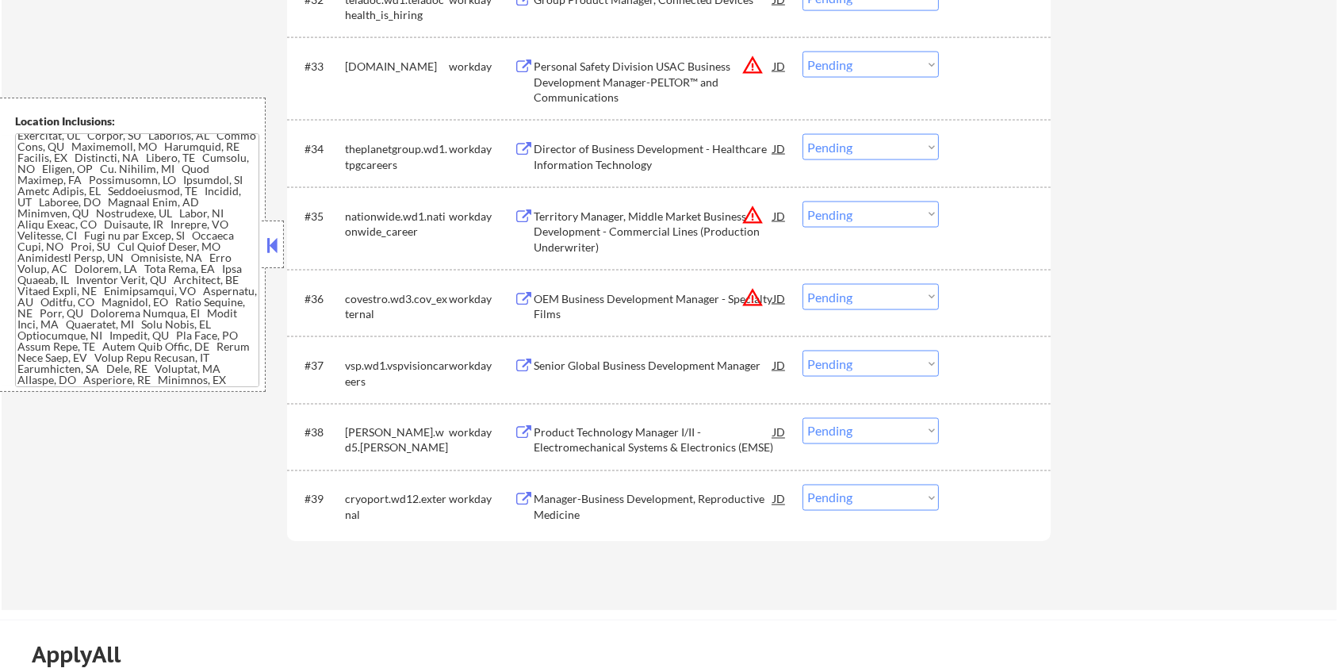
scroll to position [2642, 0]
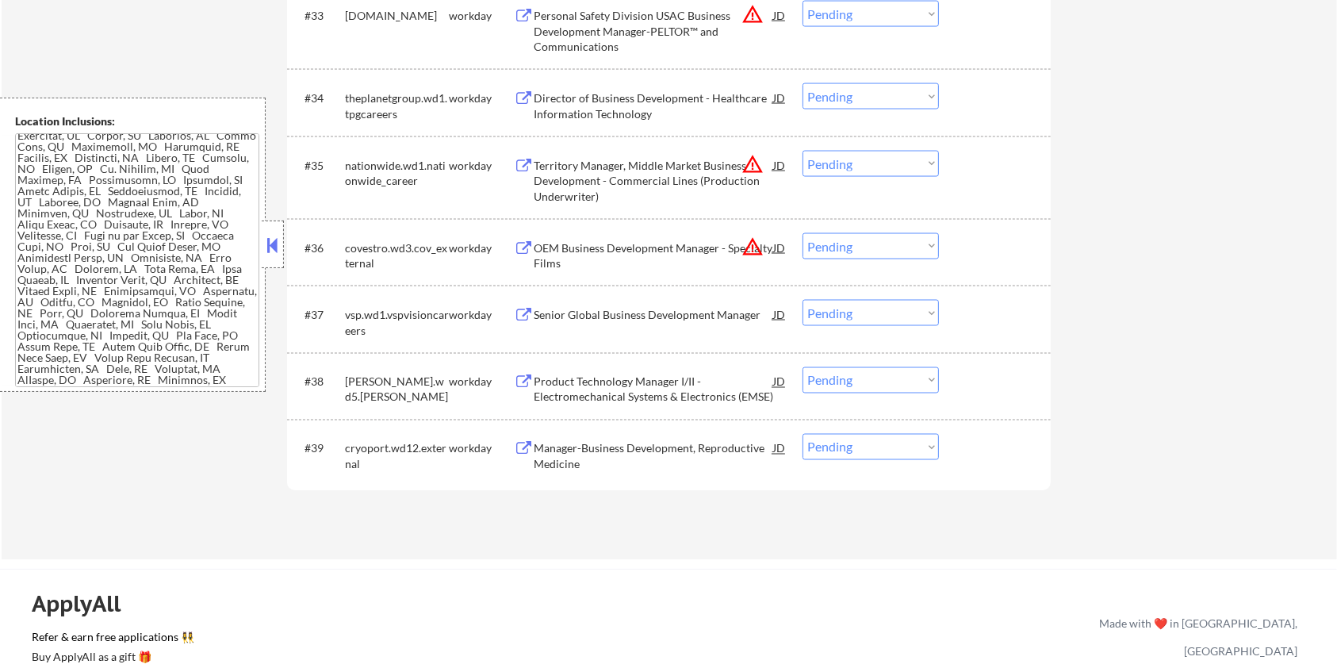
click at [638, 450] on div "Manager-Business Development, Reproductive Medicine" at bounding box center [653, 456] width 239 height 31
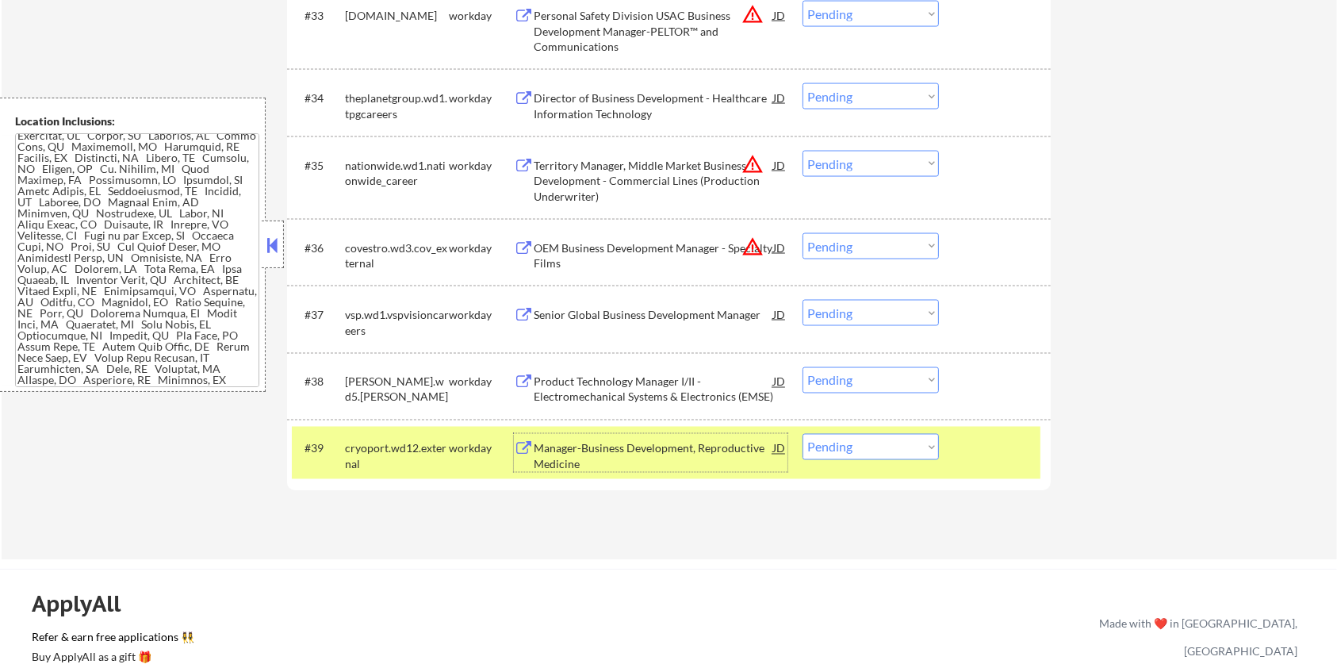
click at [874, 452] on select "Choose an option... Pending Applied Excluded (Questions) Excluded (Expired) Exc…" at bounding box center [870, 447] width 136 height 26
select select ""excluded__expired_""
click at [802, 434] on select "Choose an option... Pending Applied Excluded (Questions) Excluded (Expired) Exc…" at bounding box center [870, 447] width 136 height 26
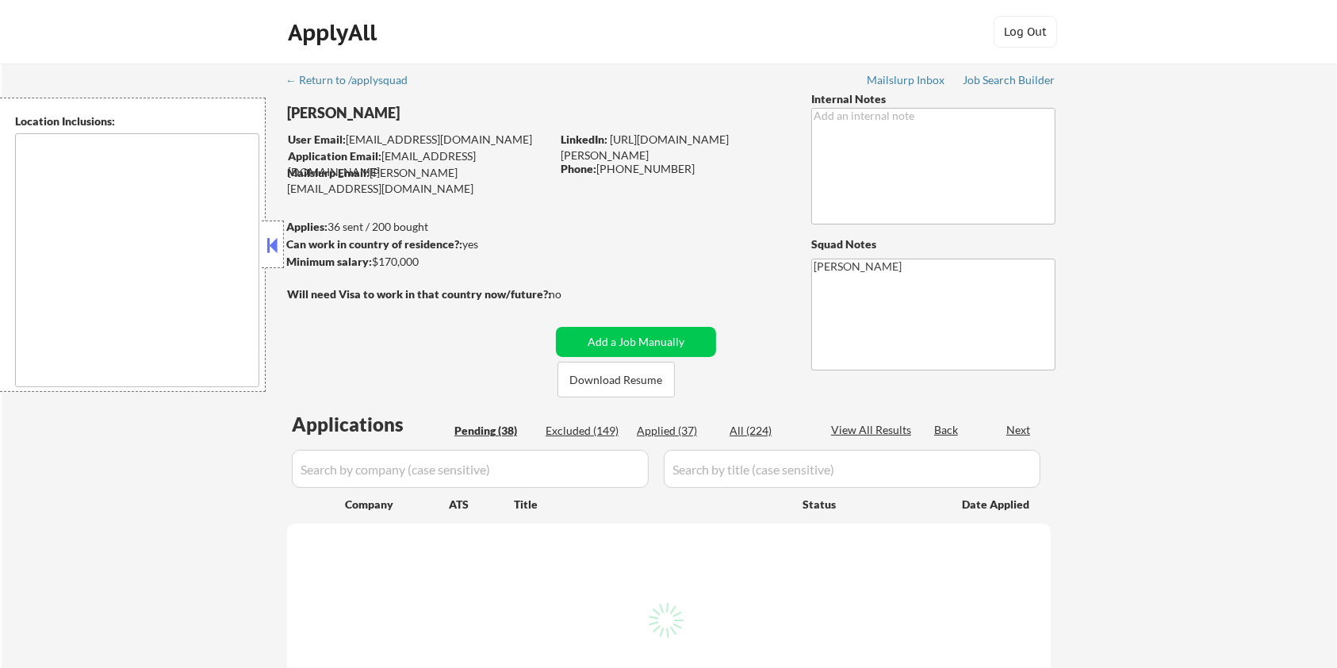
type textarea "[GEOGRAPHIC_DATA], [GEOGRAPHIC_DATA], [GEOGRAPHIC_DATA] [GEOGRAPHIC_DATA], [GEO…"
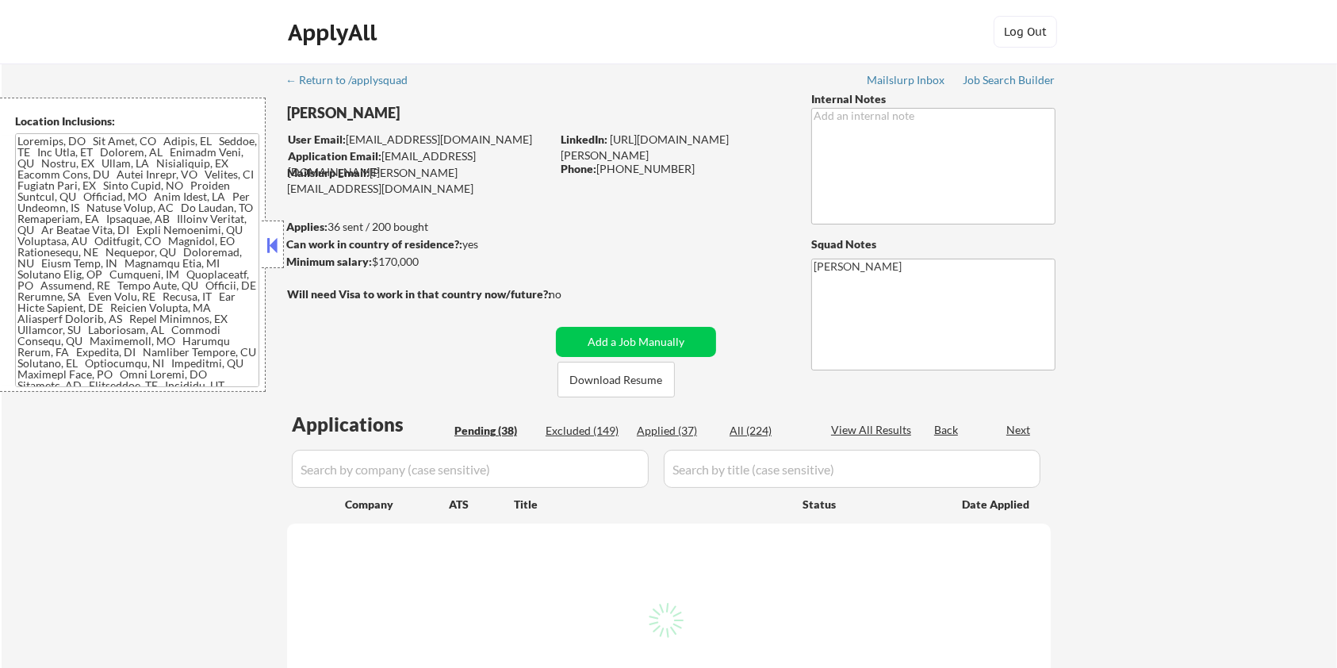
select select ""pending""
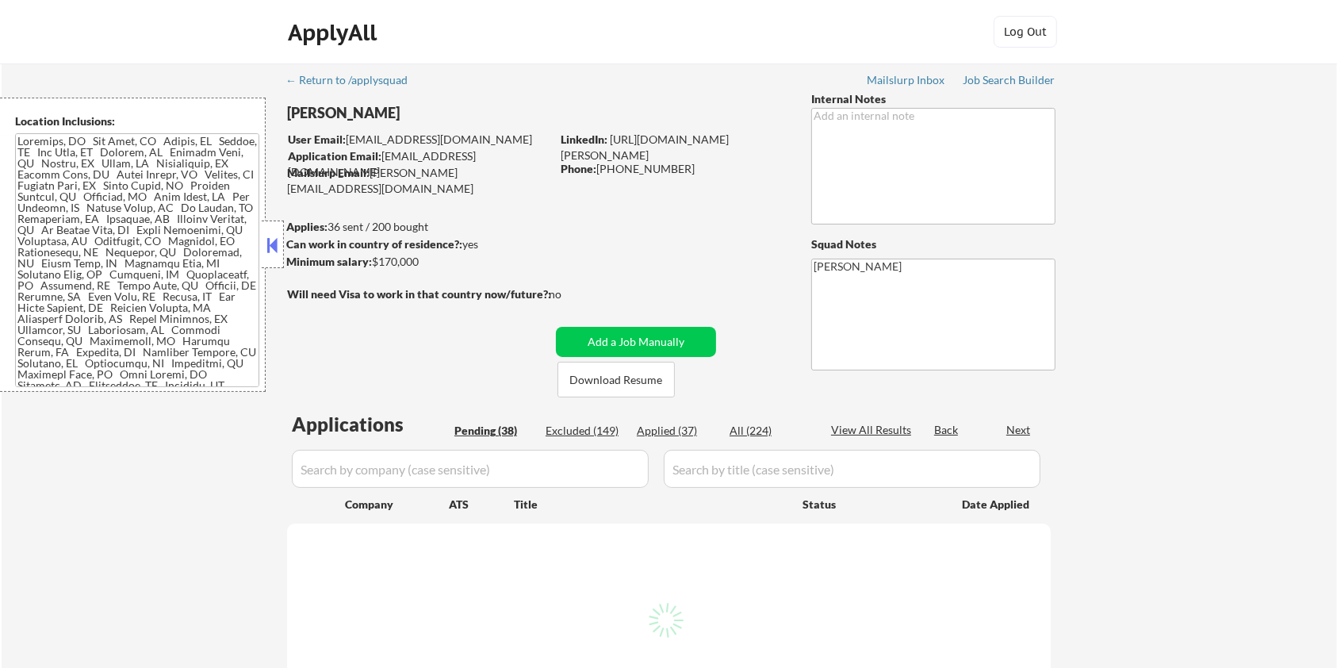
select select ""pending""
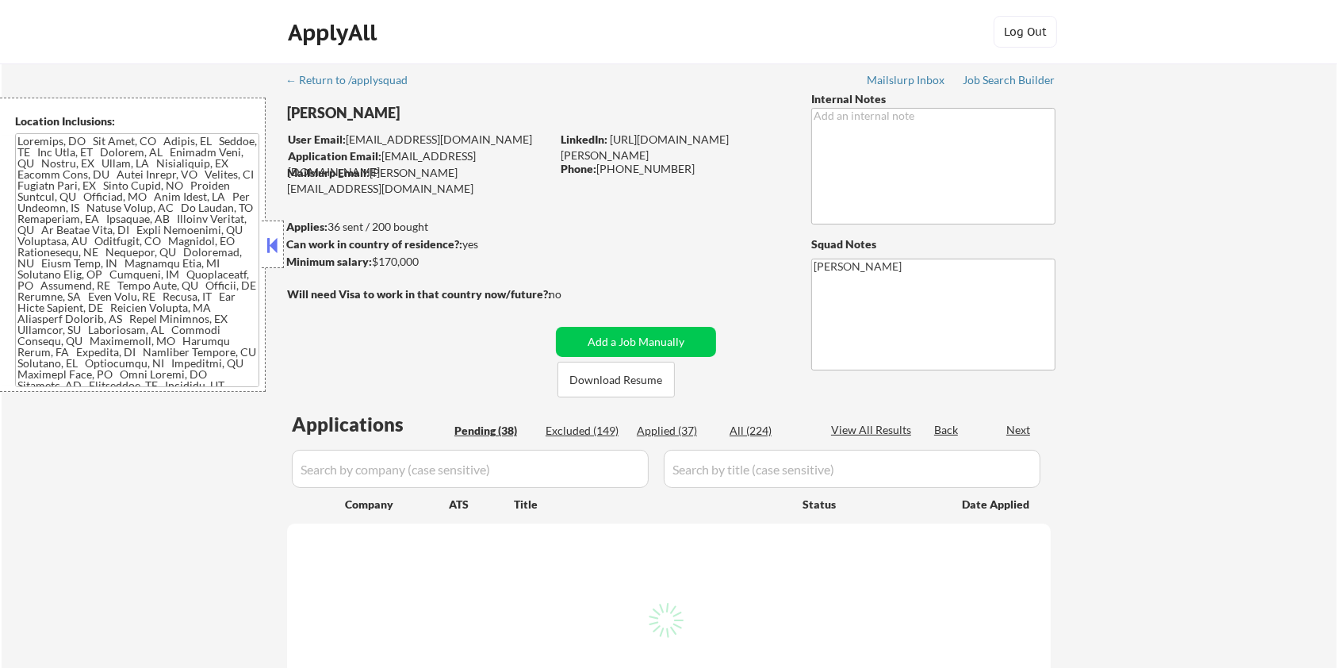
select select ""pending""
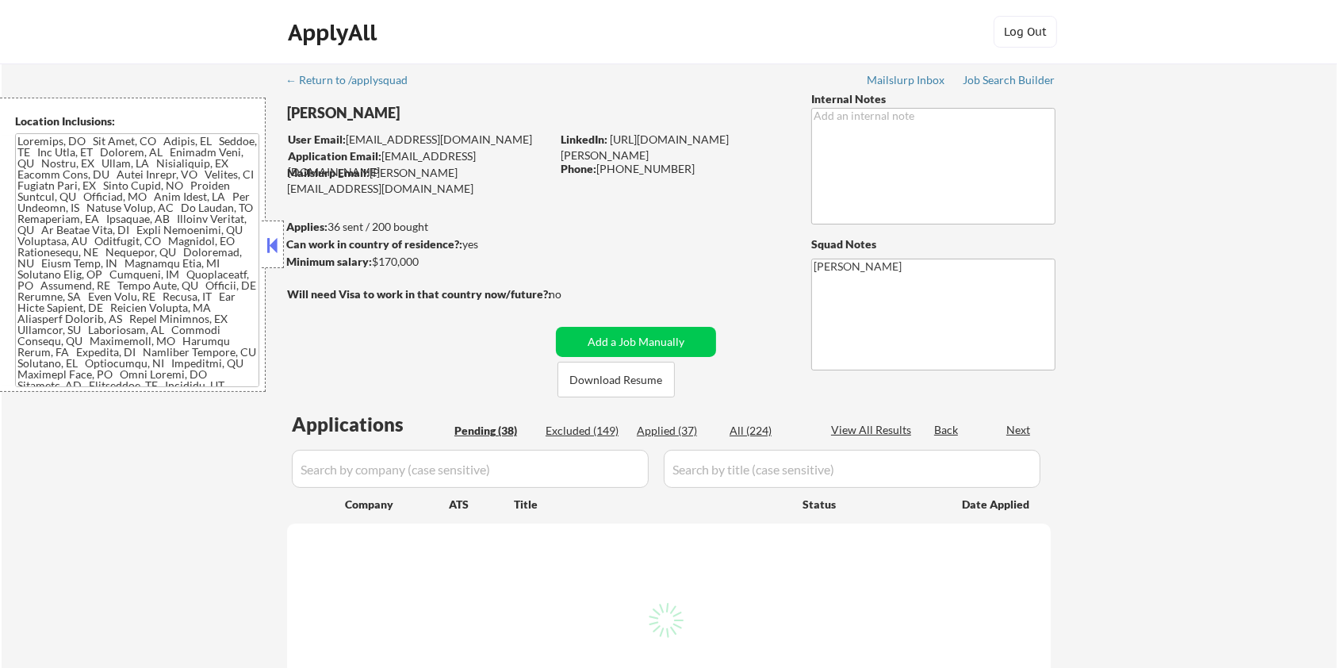
select select ""pending""
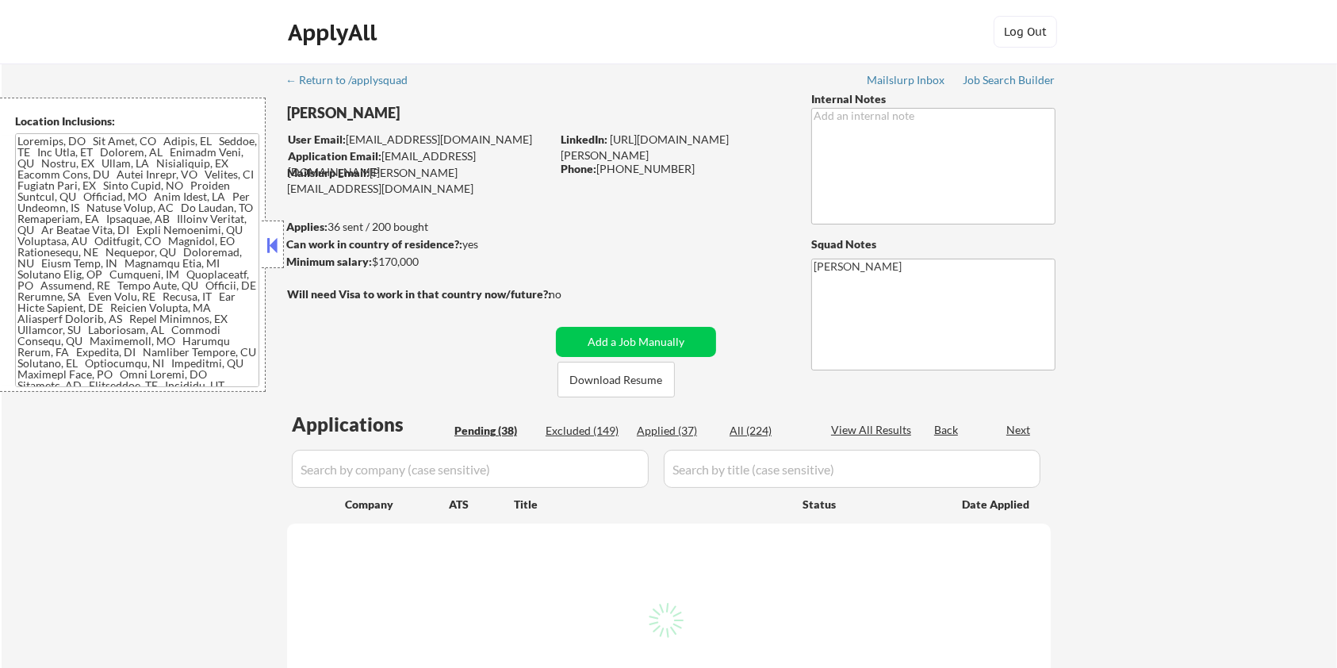
select select ""pending""
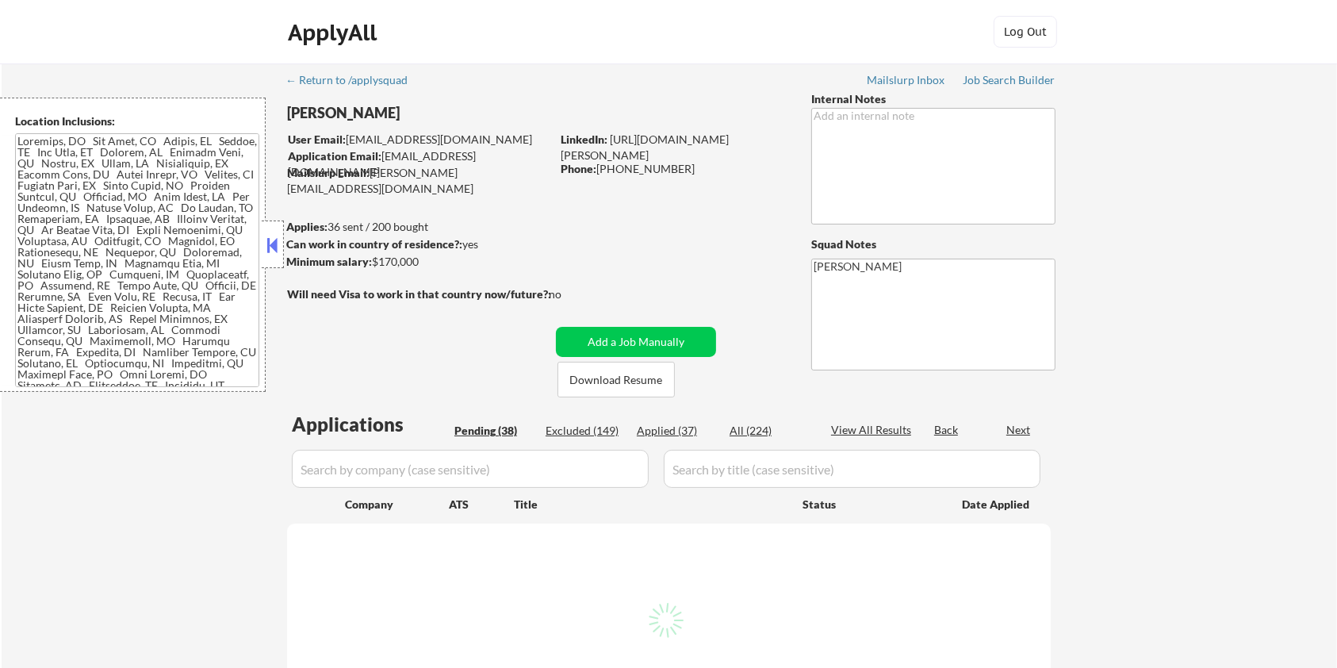
select select ""pending""
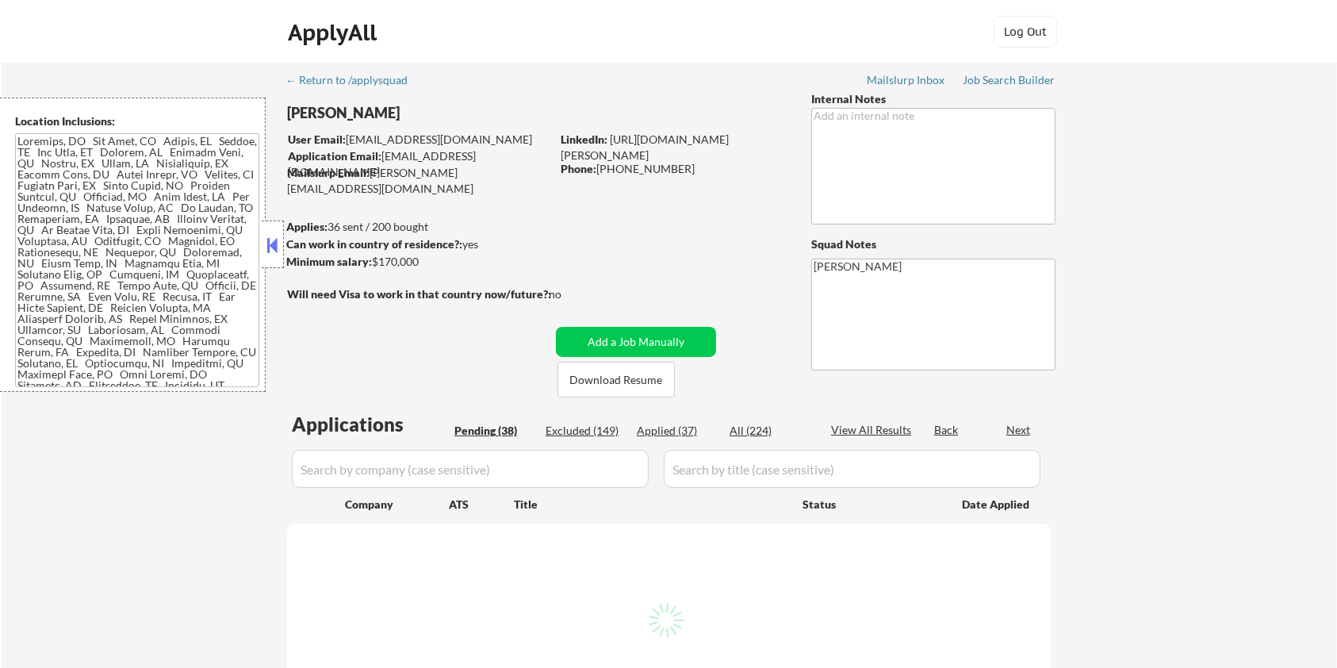
select select ""pending""
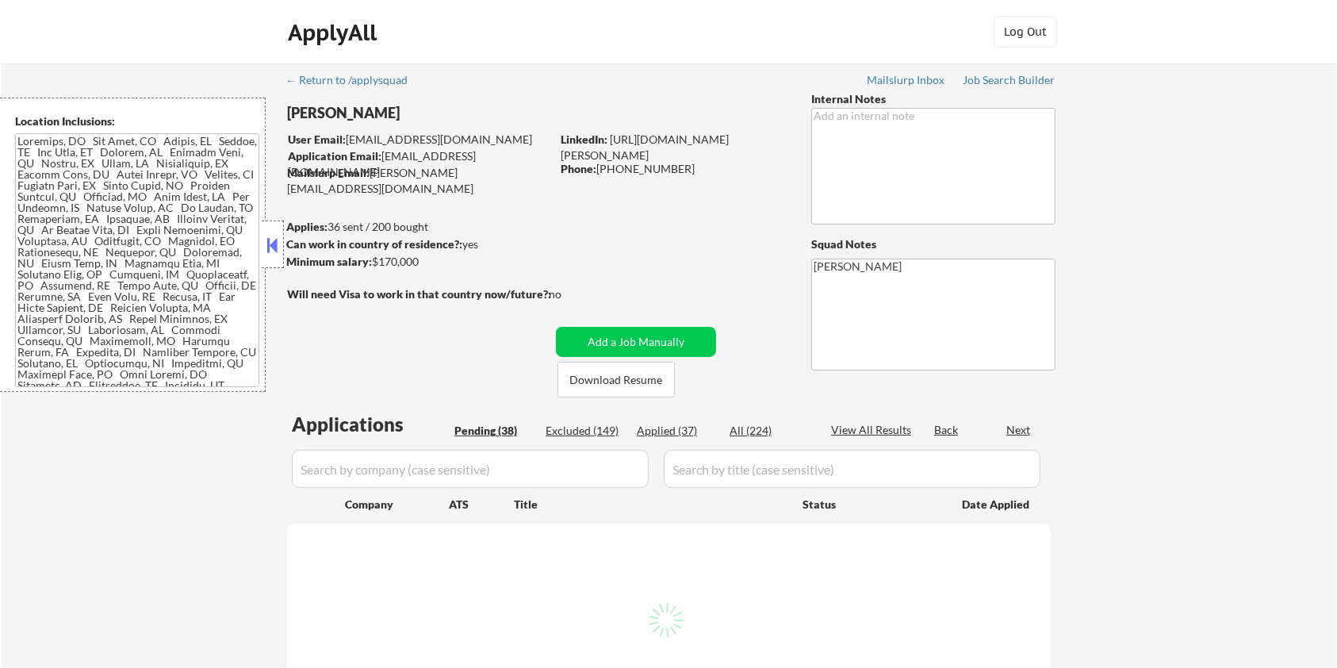
select select ""pending""
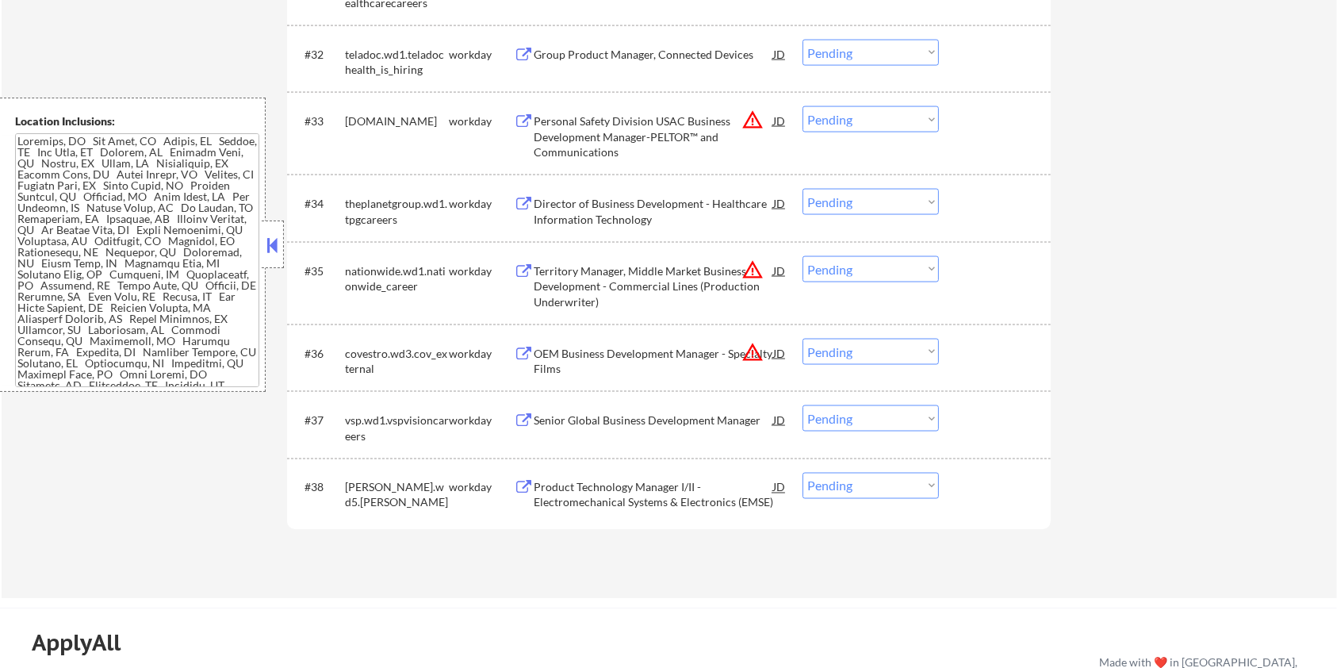
scroll to position [2854, 0]
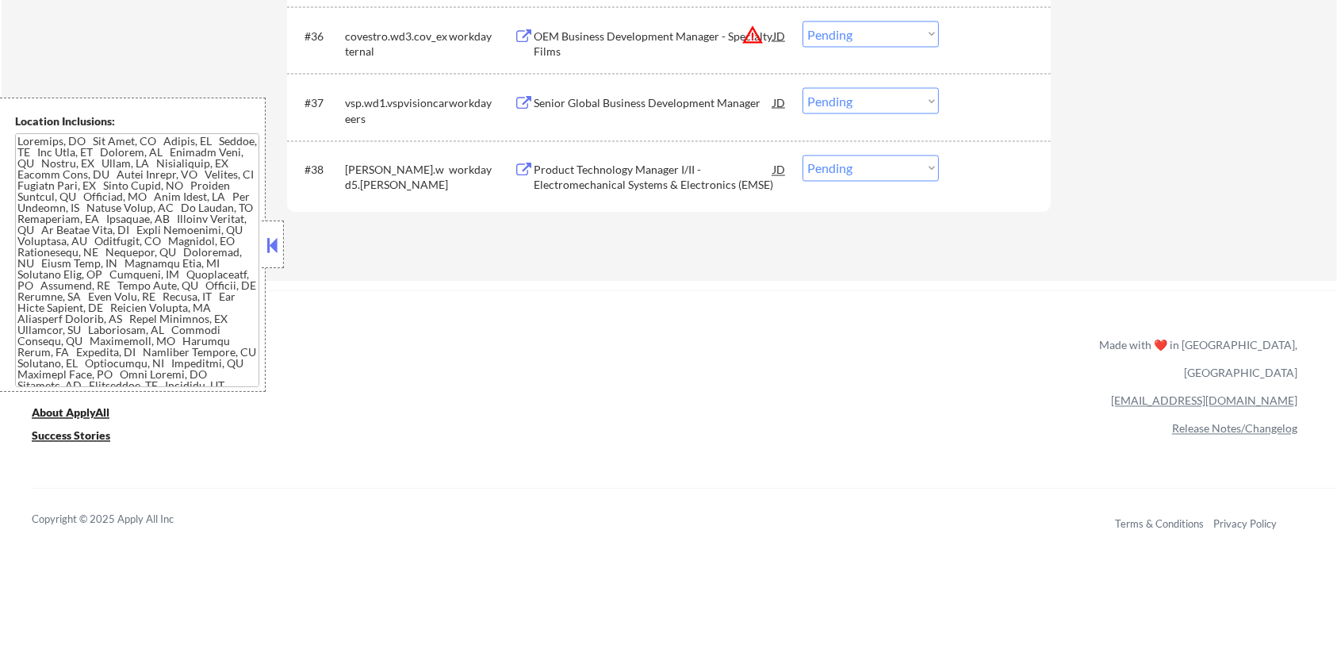
click at [851, 162] on select "Choose an option... Pending Applied Excluded (Questions) Excluded (Expired) Exc…" at bounding box center [870, 168] width 136 height 26
select select ""excluded__expired_""
click at [802, 155] on select "Choose an option... Pending Applied Excluded (Questions) Excluded (Expired) Exc…" at bounding box center [870, 168] width 136 height 26
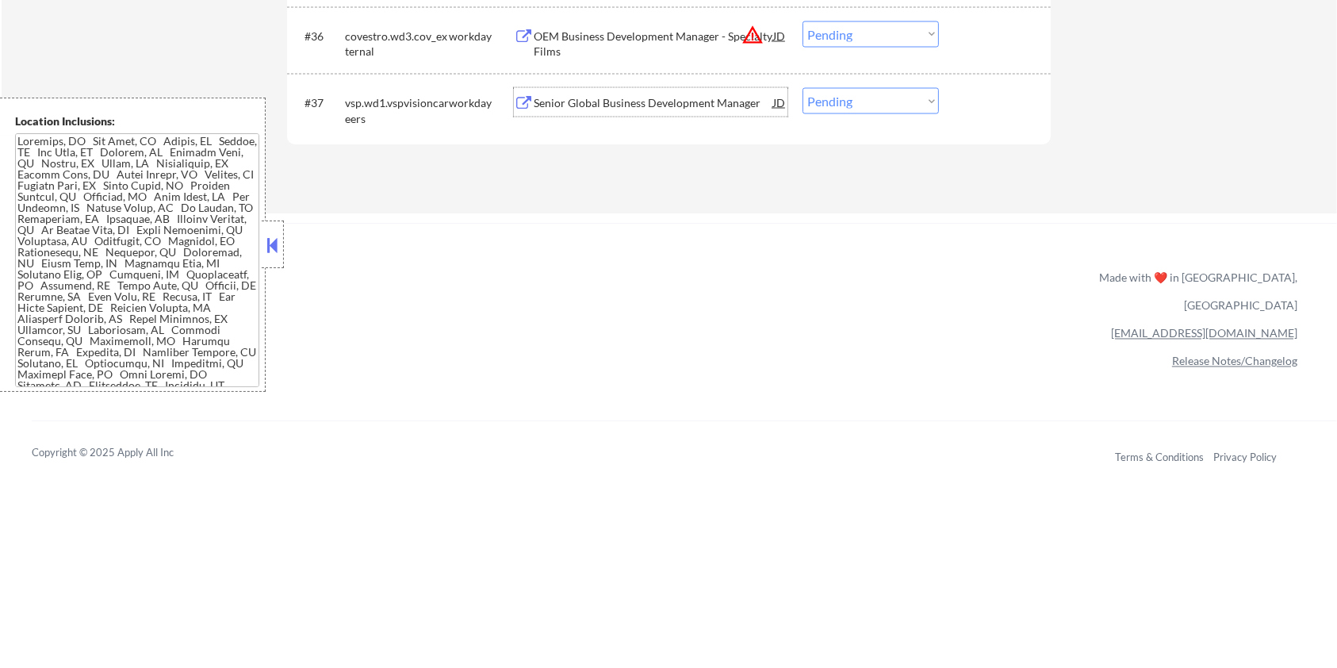
click at [690, 105] on div "Senior Global Business Development Manager" at bounding box center [653, 103] width 239 height 16
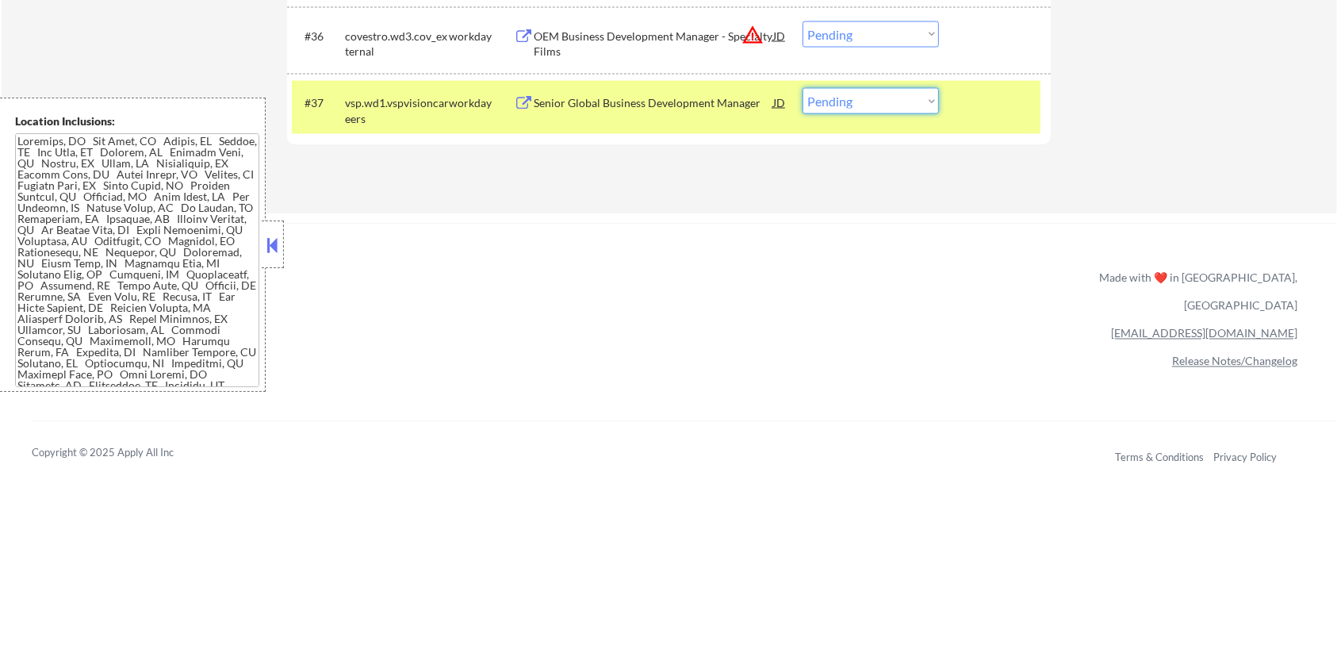
click at [856, 98] on select "Choose an option... Pending Applied Excluded (Questions) Excluded (Expired) Exc…" at bounding box center [870, 101] width 136 height 26
select select ""excluded__bad_match_""
click at [802, 88] on select "Choose an option... Pending Applied Excluded (Questions) Excluded (Expired) Exc…" at bounding box center [870, 101] width 136 height 26
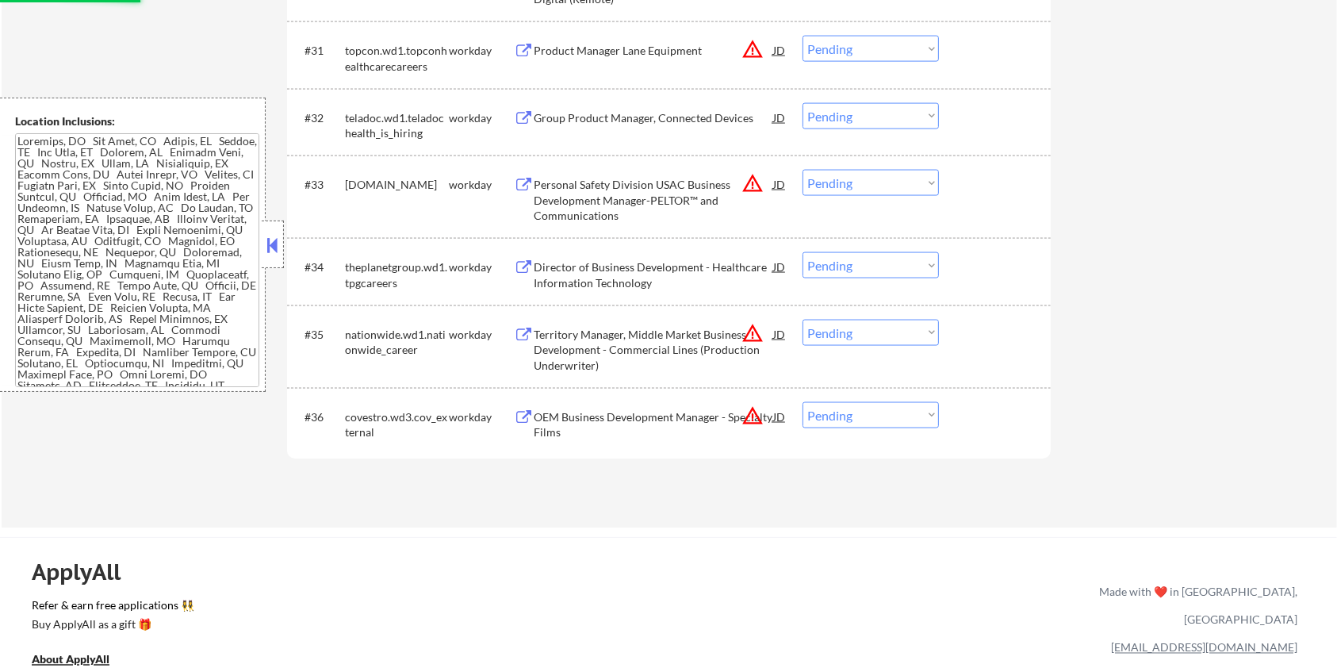
scroll to position [2325, 0]
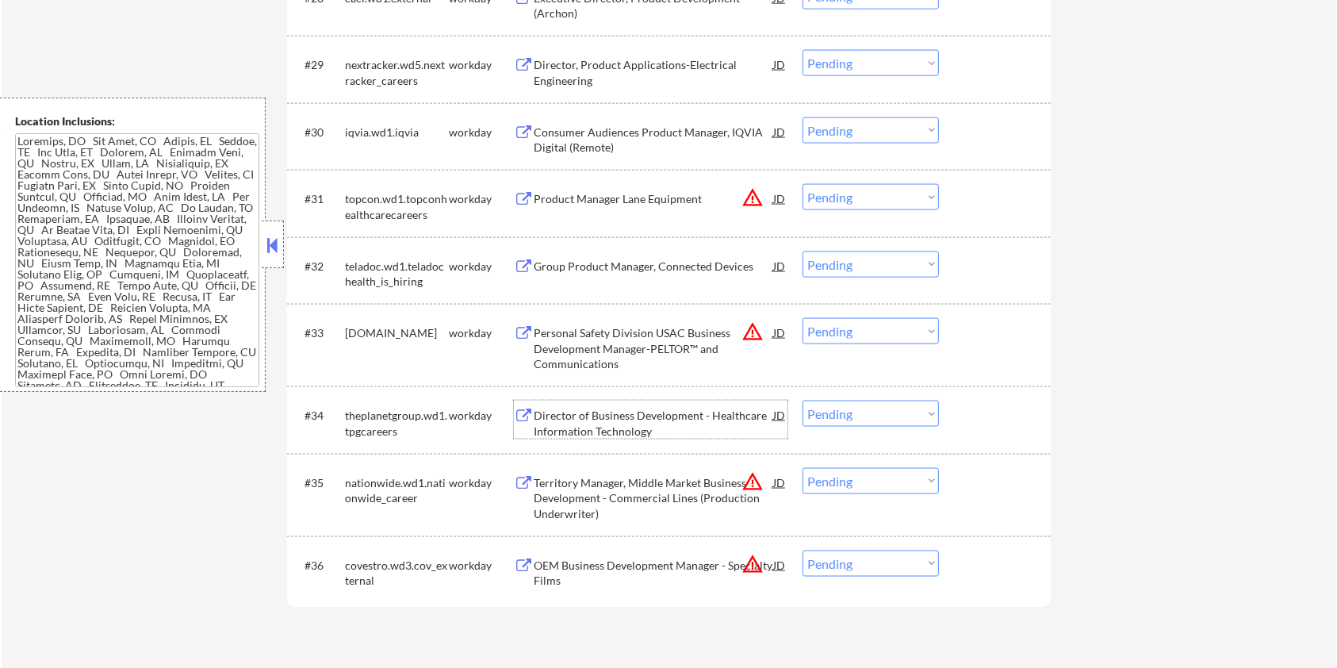
click at [685, 404] on div "Director of Business Development - Healthcare Information Technology" at bounding box center [653, 419] width 239 height 38
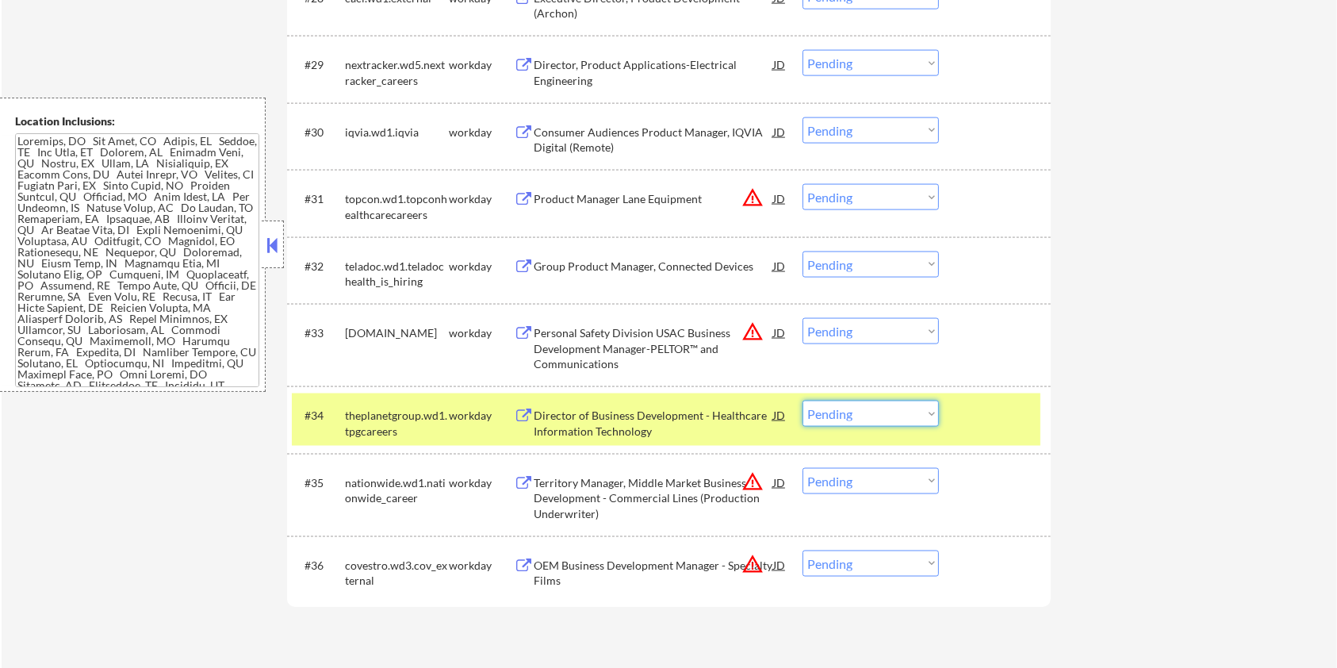
click at [902, 406] on select "Choose an option... Pending Applied Excluded (Questions) Excluded (Expired) Exc…" at bounding box center [870, 413] width 136 height 26
click at [802, 400] on select "Choose an option... Pending Applied Excluded (Questions) Excluded (Expired) Exc…" at bounding box center [870, 413] width 136 height 26
select select ""pending""
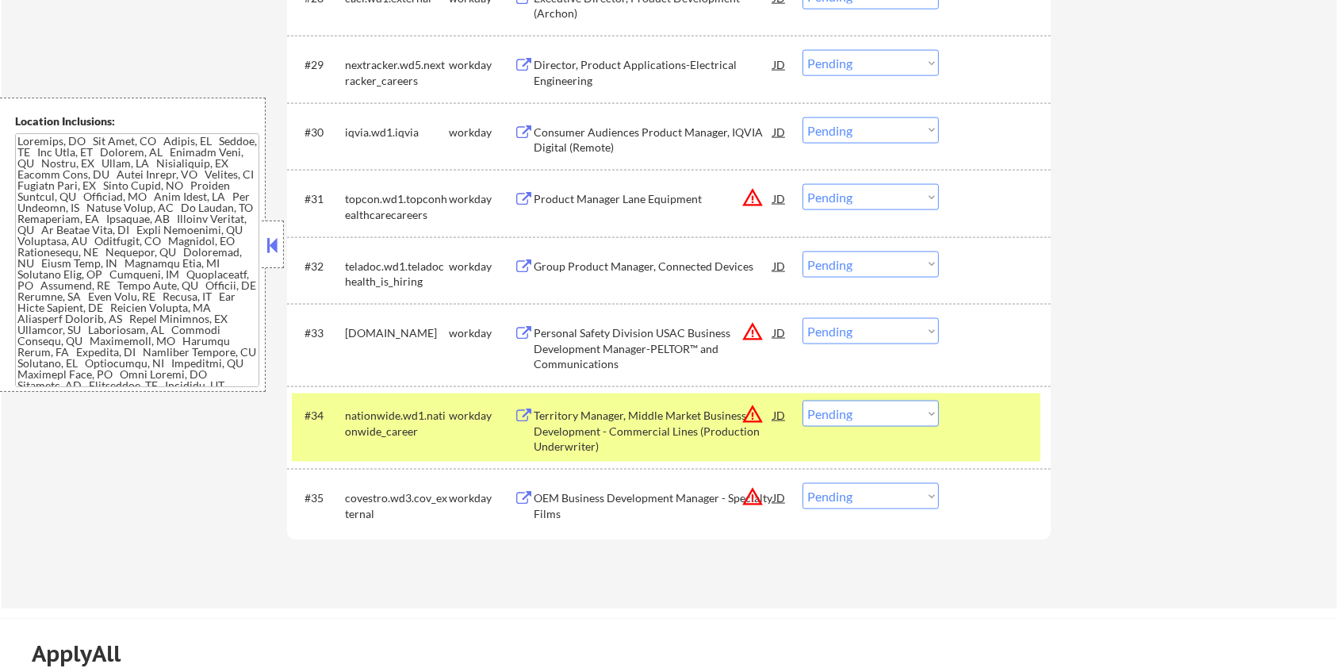
click at [712, 266] on div "Group Product Manager, Connected Devices" at bounding box center [653, 266] width 239 height 16
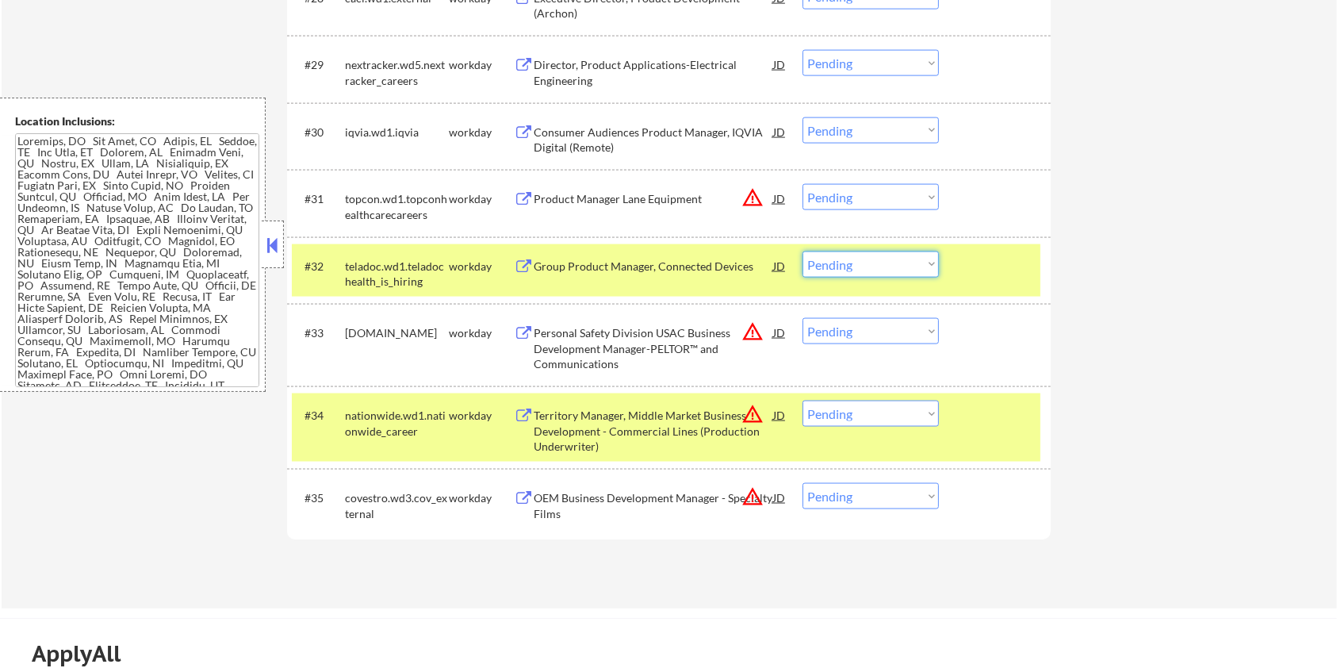
click at [867, 270] on select "Choose an option... Pending Applied Excluded (Questions) Excluded (Expired) Exc…" at bounding box center [870, 264] width 136 height 26
click at [802, 251] on select "Choose an option... Pending Applied Excluded (Questions) Excluded (Expired) Exc…" at bounding box center [870, 264] width 136 height 26
select select ""pending""
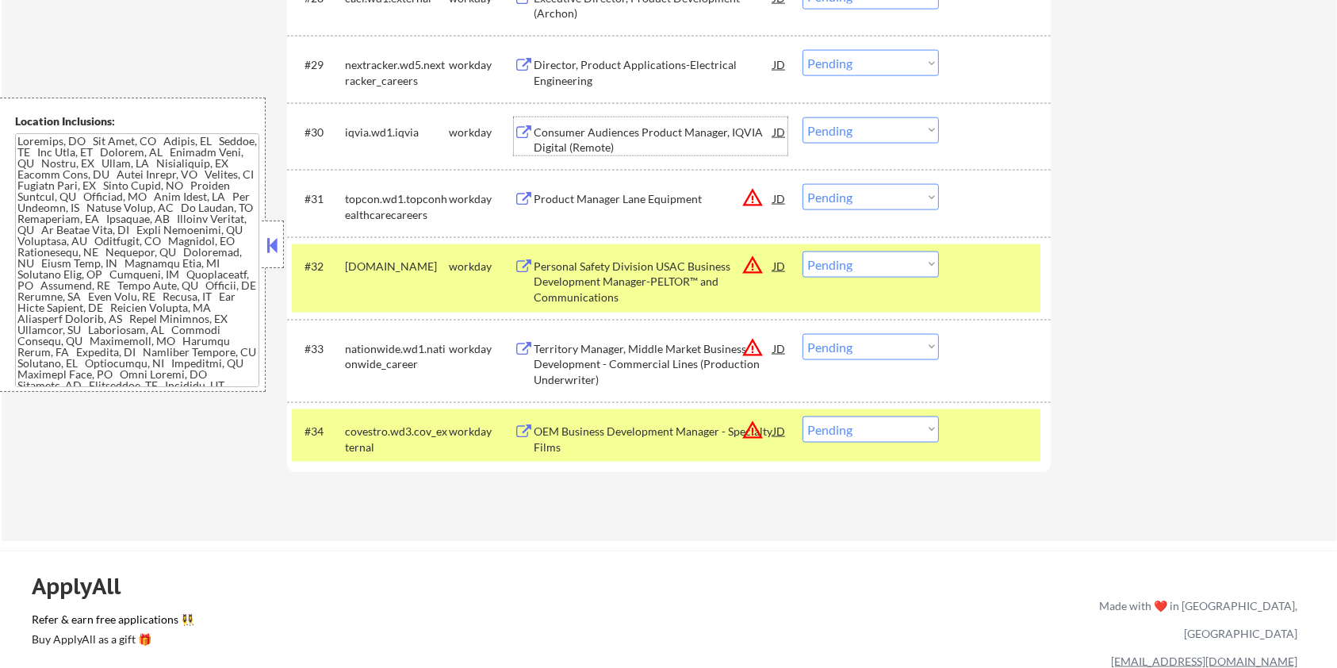
click at [620, 132] on div "Consumer Audiences Product Manager, IQVIA Digital (Remote)" at bounding box center [653, 139] width 239 height 31
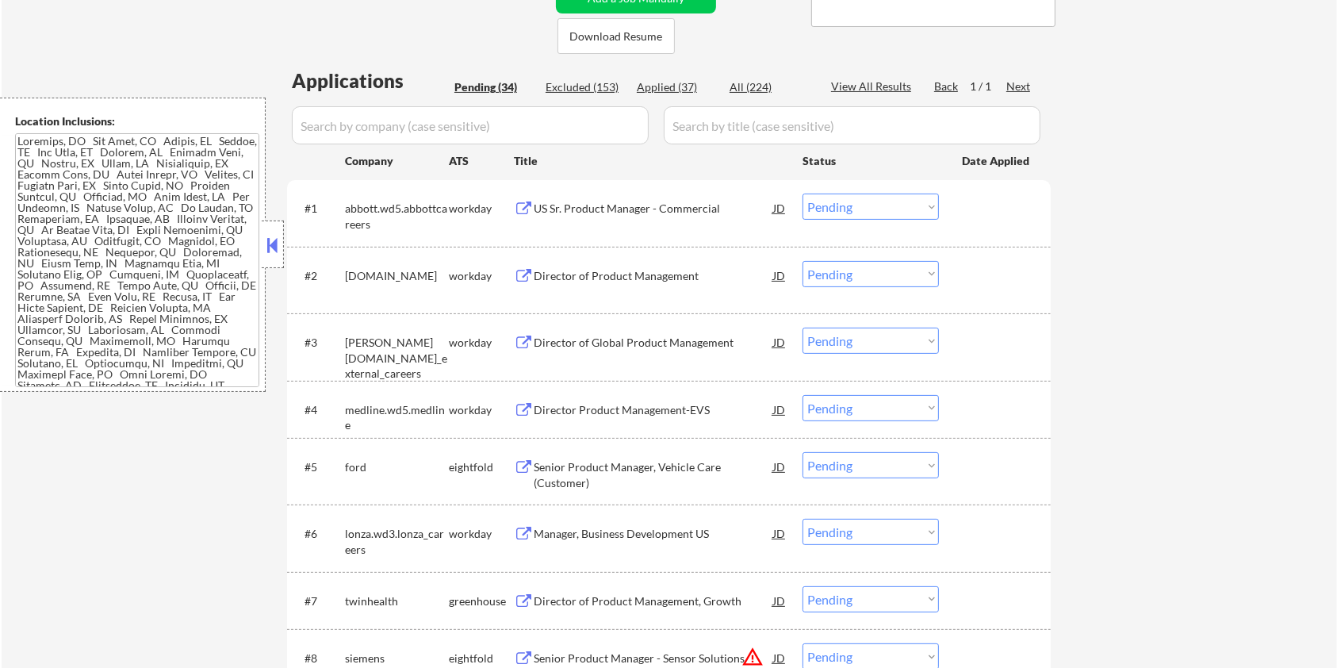
scroll to position [211, 0]
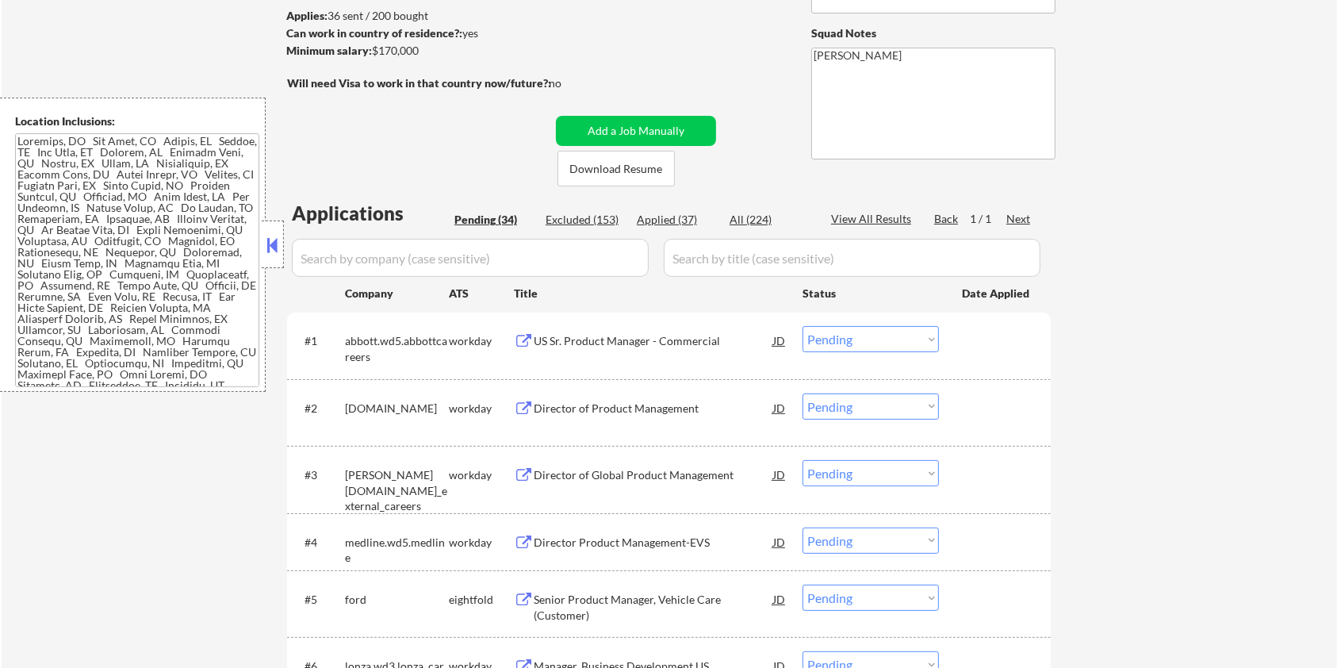
drag, startPoint x: 438, startPoint y: 52, endPoint x: 374, endPoint y: 48, distance: 64.3
click at [374, 48] on div "Minimum salary: $170,000" at bounding box center [418, 51] width 264 height 16
click at [577, 121] on button "Add a Job Manually" at bounding box center [636, 131] width 160 height 30
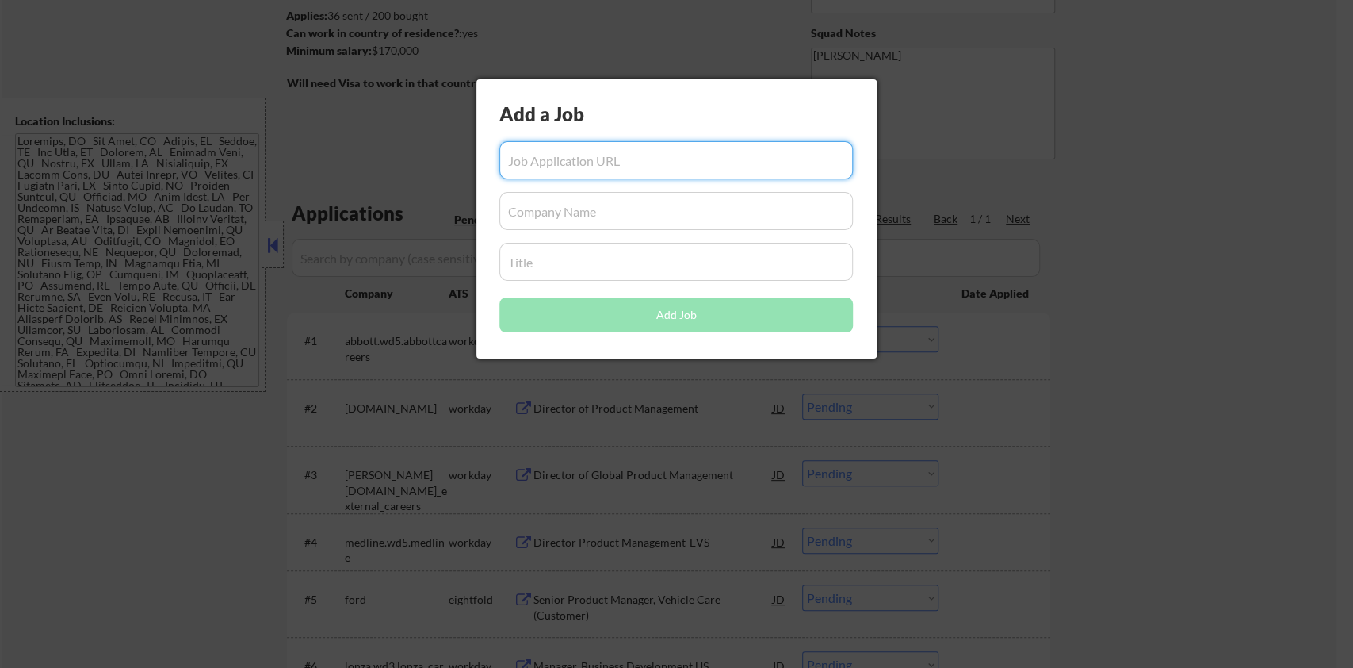
click at [1119, 304] on div at bounding box center [676, 334] width 1353 height 668
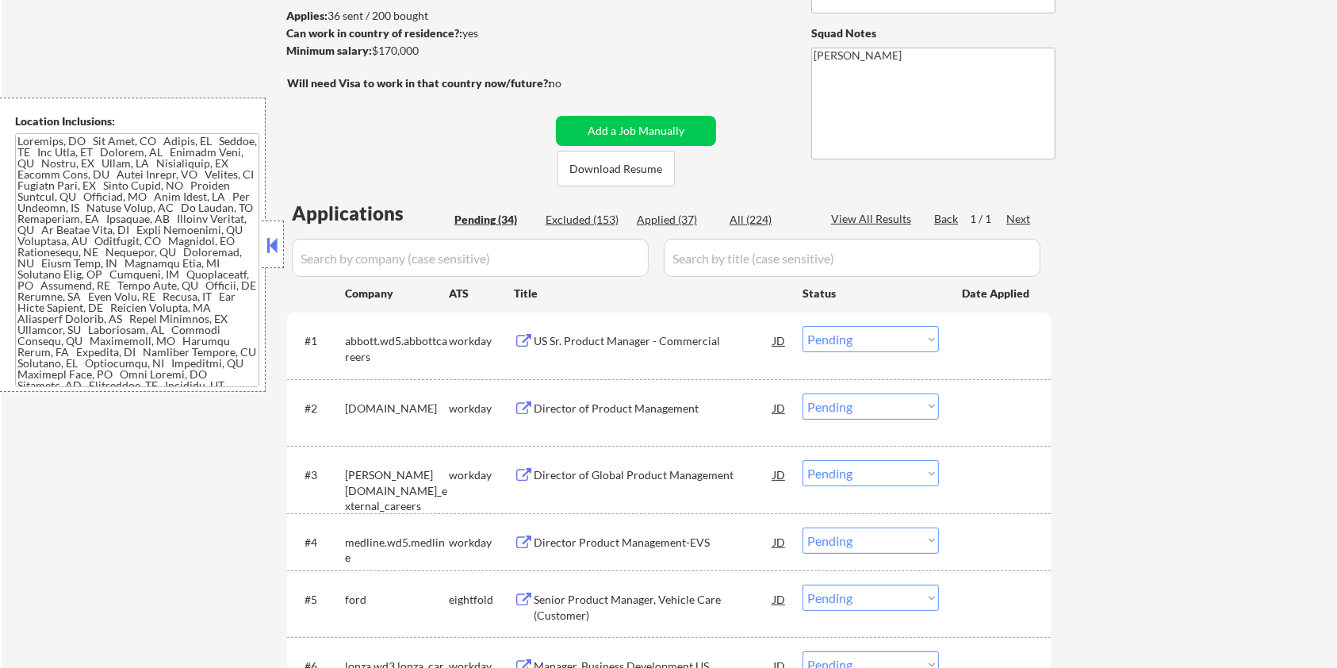
drag, startPoint x: 446, startPoint y: 52, endPoint x: 373, endPoint y: 49, distance: 73.0
click at [373, 49] on div "Minimum salary: $170,000" at bounding box center [418, 51] width 264 height 16
copy div "$170,000"
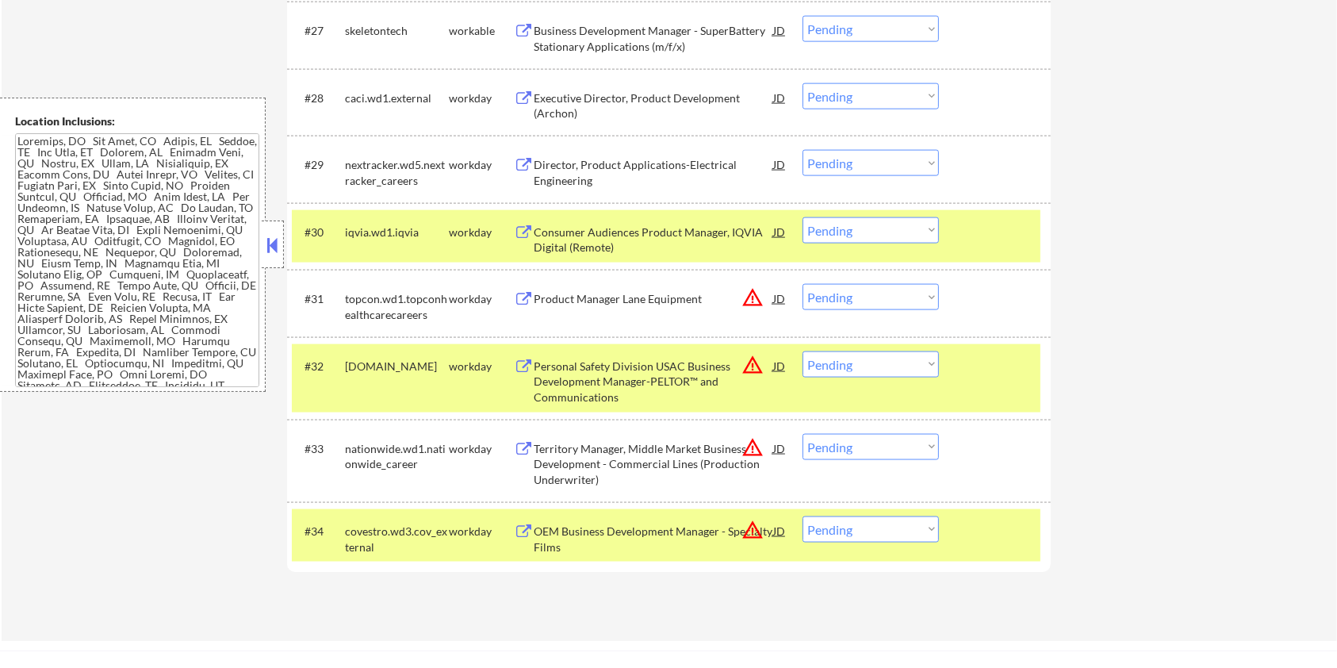
scroll to position [2220, 0]
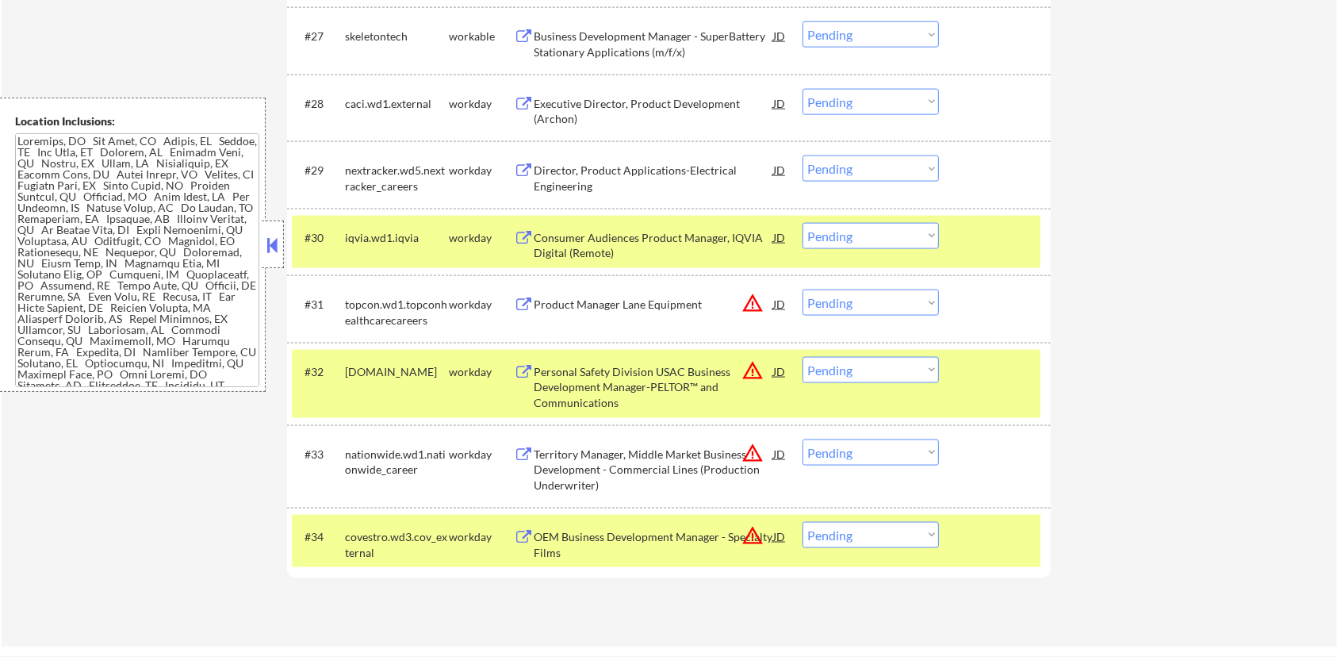
click at [866, 239] on select "Choose an option... Pending Applied Excluded (Questions) Excluded (Expired) Exc…" at bounding box center [870, 236] width 136 height 26
click at [802, 223] on select "Choose an option... Pending Applied Excluded (Questions) Excluded (Expired) Exc…" at bounding box center [870, 236] width 136 height 26
select select ""pending""
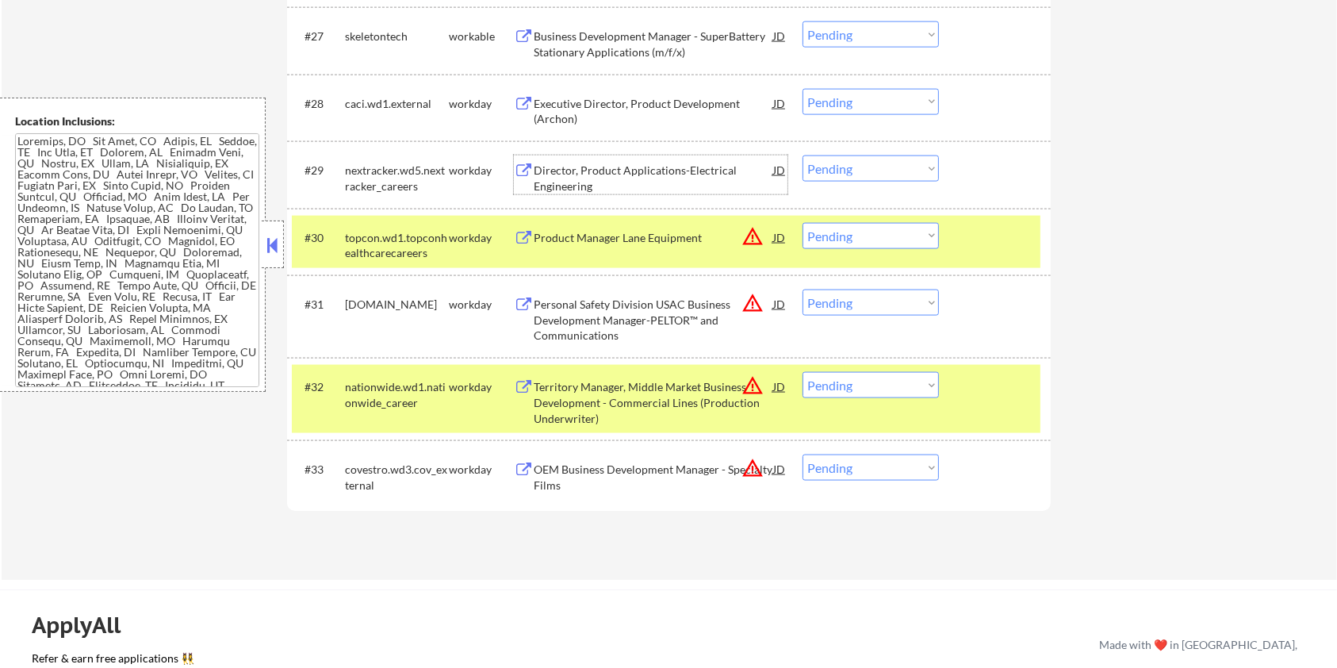
click at [603, 173] on div "Director, Product Applications-Electrical Engineering" at bounding box center [653, 178] width 239 height 31
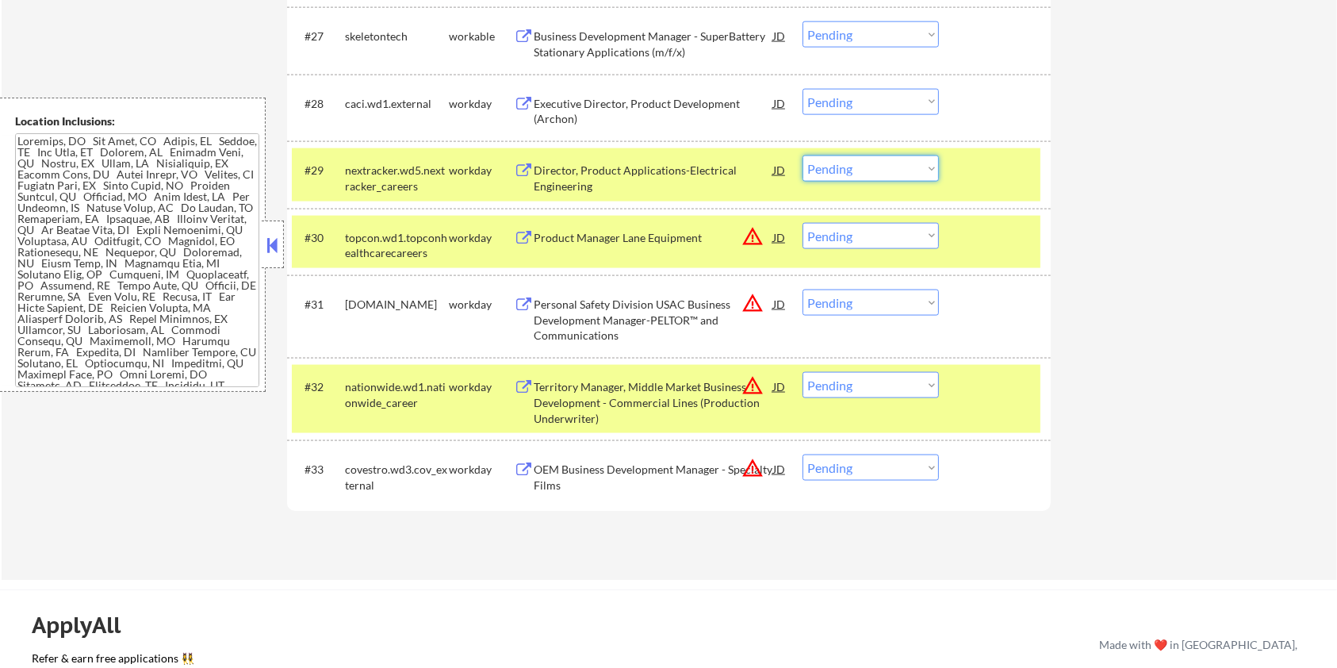
click at [873, 169] on select "Choose an option... Pending Applied Excluded (Questions) Excluded (Expired) Exc…" at bounding box center [870, 168] width 136 height 26
click at [802, 155] on select "Choose an option... Pending Applied Excluded (Questions) Excluded (Expired) Exc…" at bounding box center [870, 168] width 136 height 26
click at [604, 103] on div "Executive Director, Product Development (Archon)" at bounding box center [653, 111] width 239 height 31
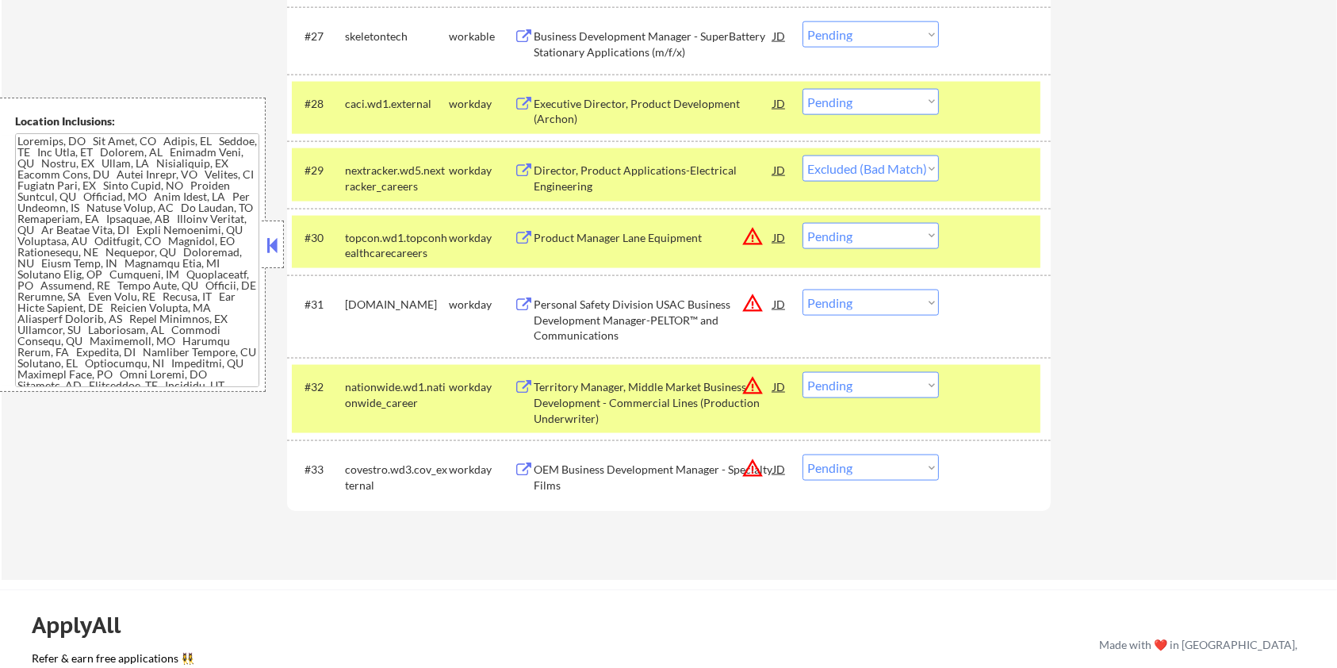
select select ""pending""
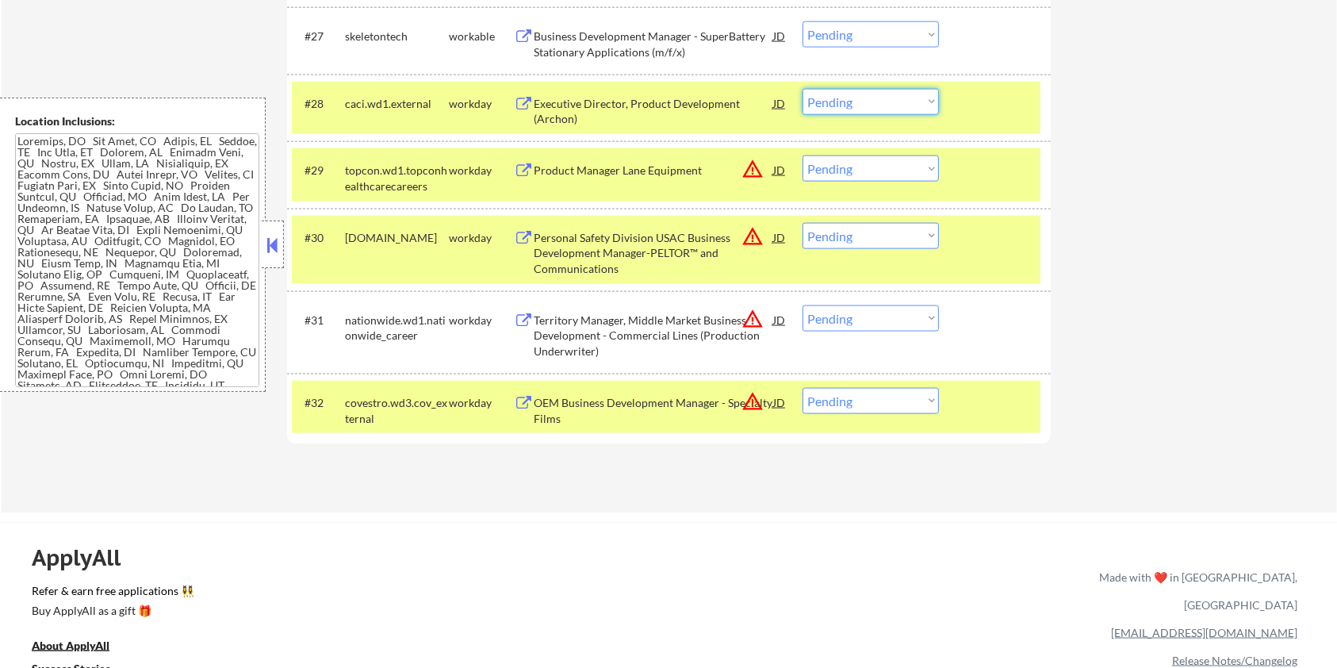
click at [889, 101] on select "Choose an option... Pending Applied Excluded (Questions) Excluded (Expired) Exc…" at bounding box center [870, 102] width 136 height 26
click at [802, 89] on select "Choose an option... Pending Applied Excluded (Questions) Excluded (Expired) Exc…" at bounding box center [870, 102] width 136 height 26
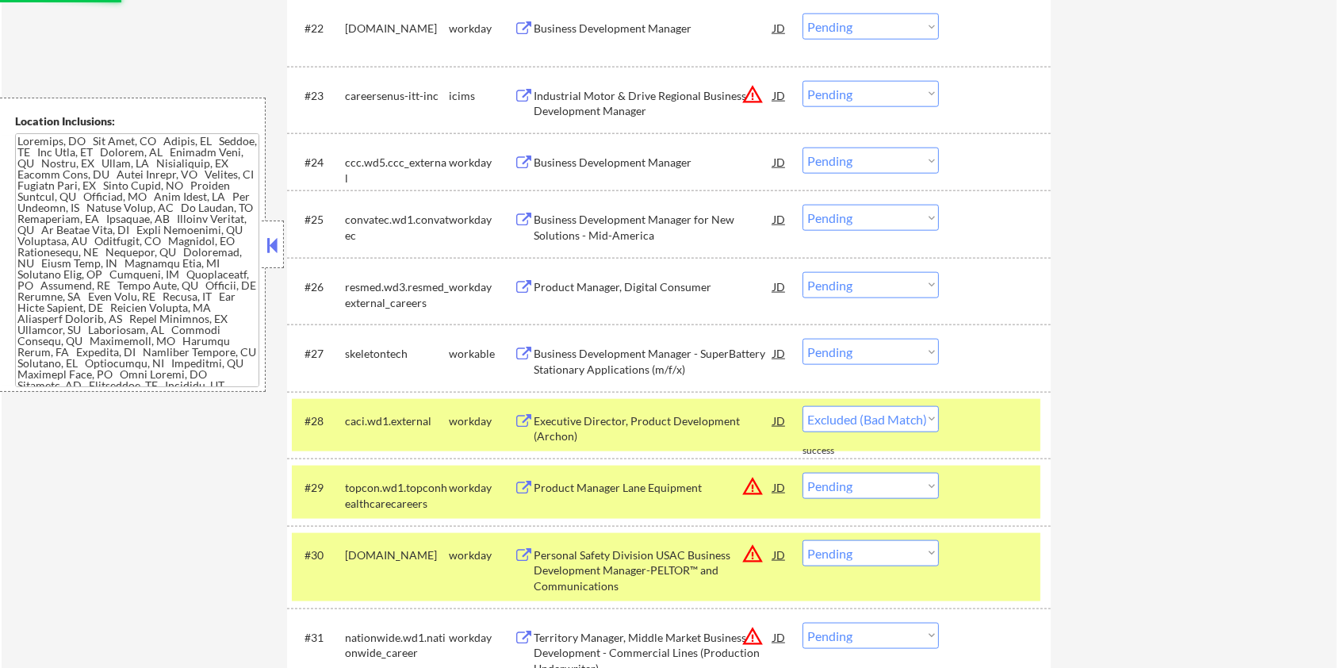
select select ""pending""
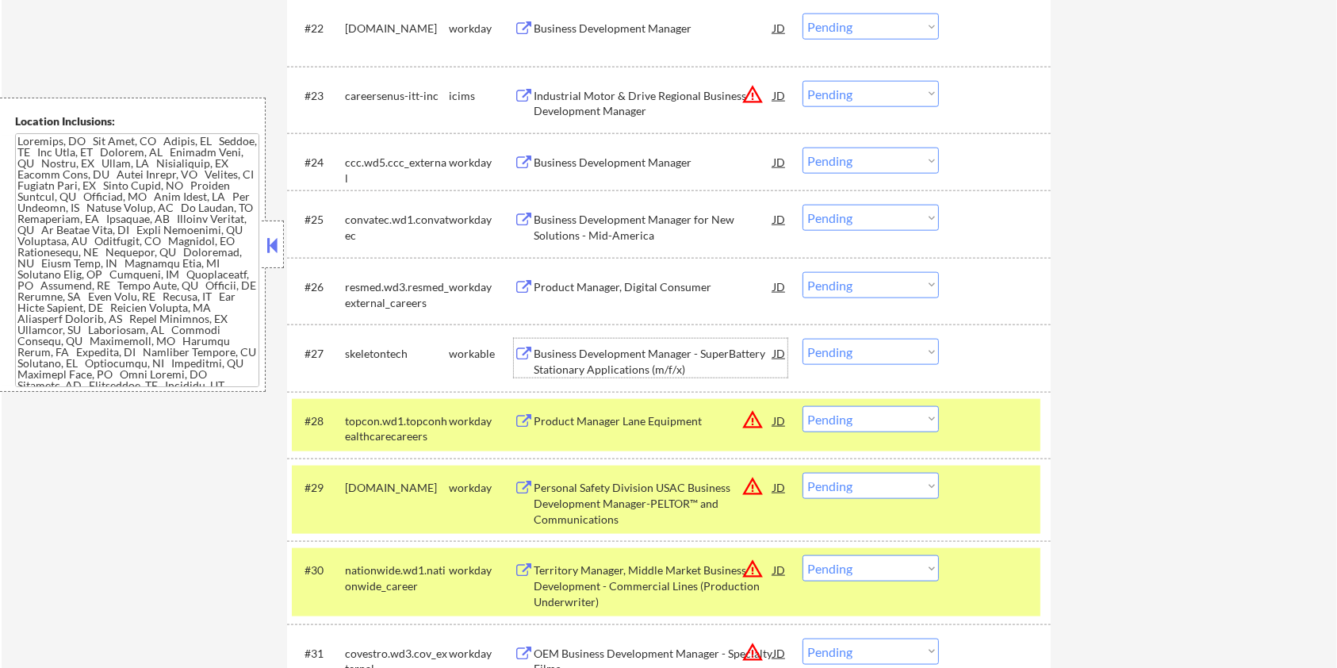
click at [607, 354] on div "Business Development Manager - SuperBattery Stationary Applications (m/f/x)" at bounding box center [653, 361] width 239 height 31
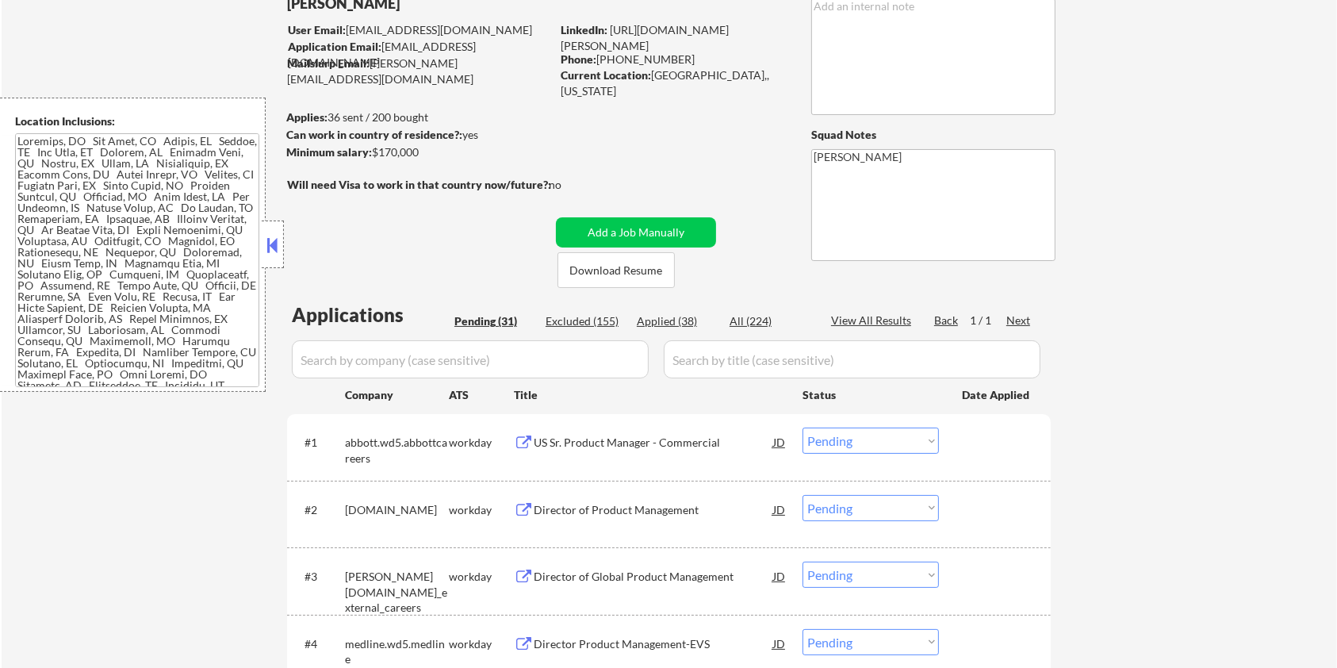
scroll to position [0, 0]
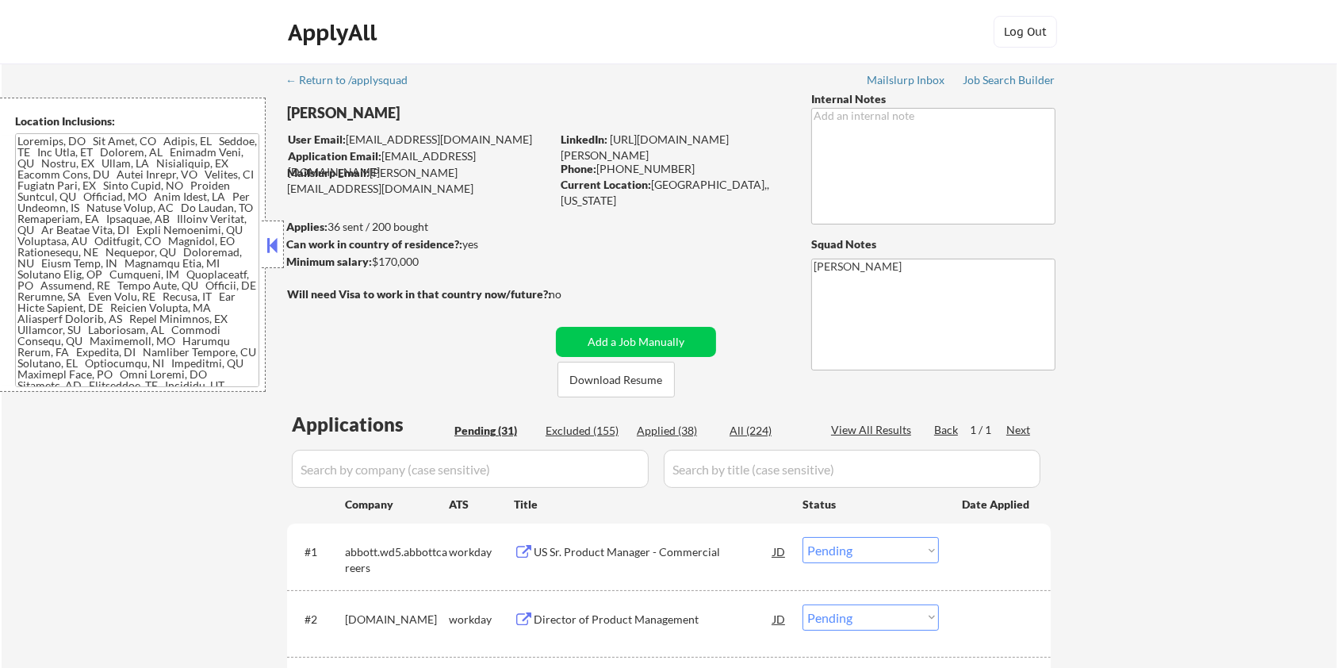
drag, startPoint x: 430, startPoint y: 264, endPoint x: 373, endPoint y: 258, distance: 56.6
click at [373, 258] on div "Minimum salary: $170,000" at bounding box center [418, 262] width 264 height 16
copy div "$170,000"
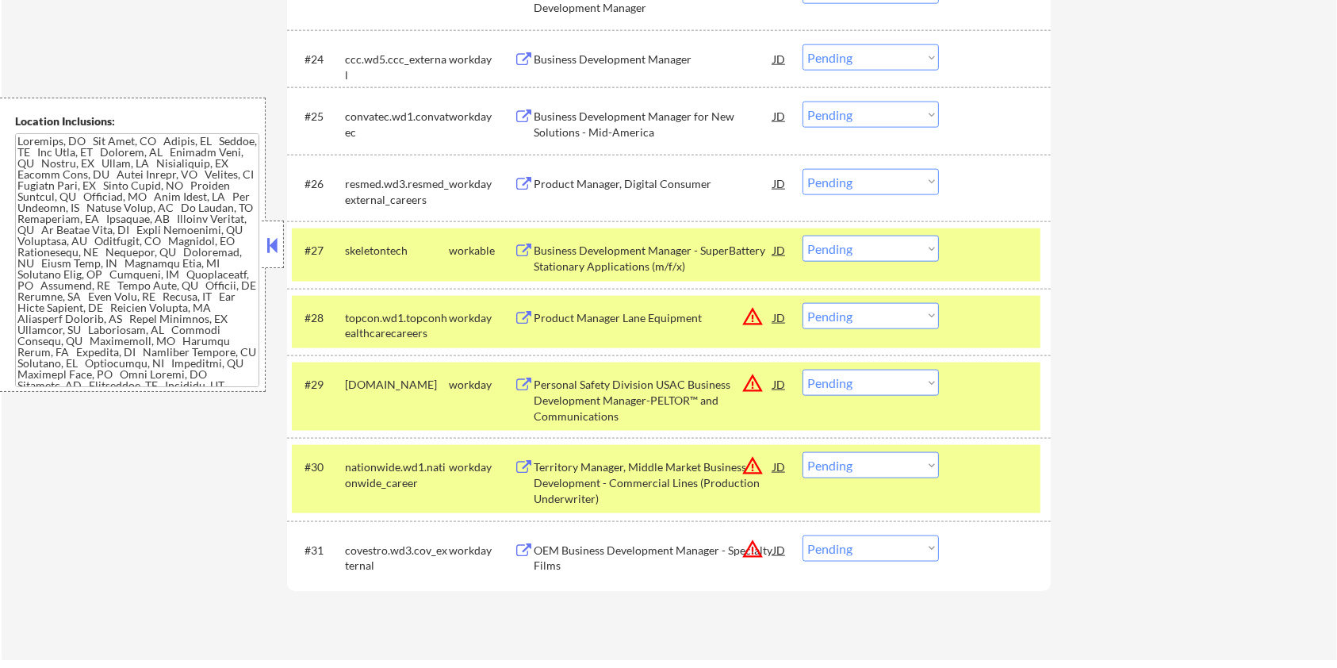
scroll to position [2008, 0]
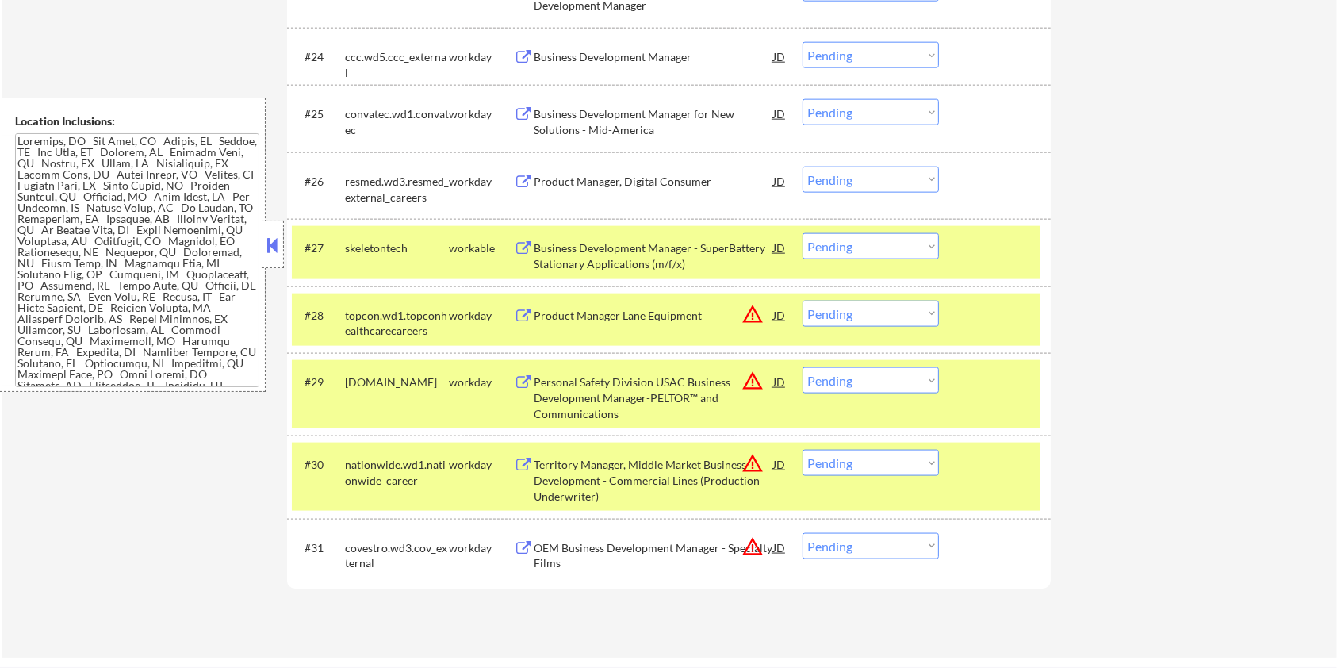
click at [895, 240] on select "Choose an option... Pending Applied Excluded (Questions) Excluded (Expired) Exc…" at bounding box center [870, 246] width 136 height 26
click at [802, 233] on select "Choose an option... Pending Applied Excluded (Questions) Excluded (Expired) Exc…" at bounding box center [870, 246] width 136 height 26
select select ""pending""
